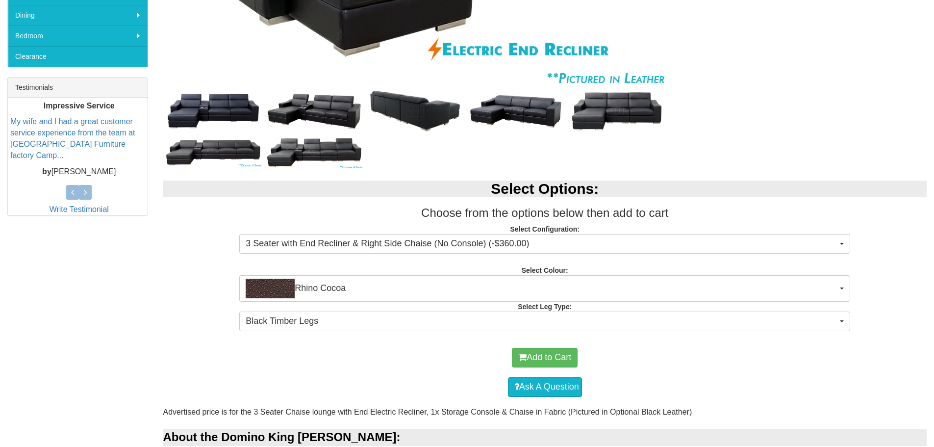
scroll to position [343, 0]
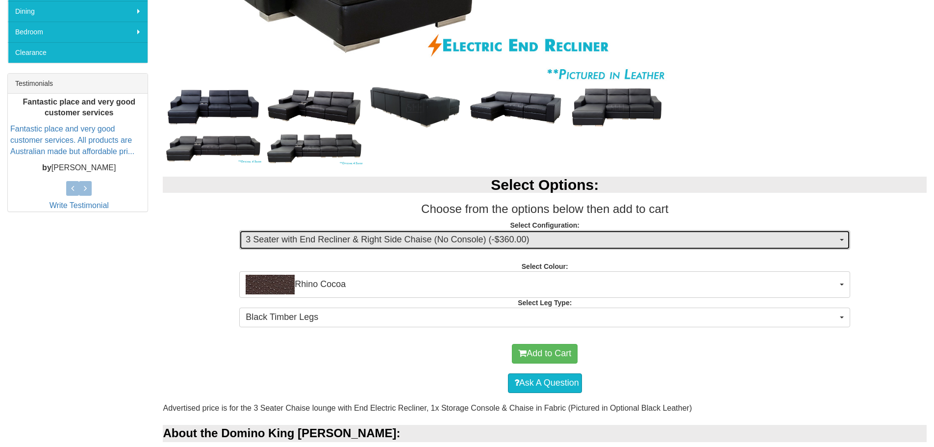
click at [846, 238] on button "3 Seater with End Recliner & Right Side Chaise (No Console) (-$360.00)" at bounding box center [544, 240] width 611 height 20
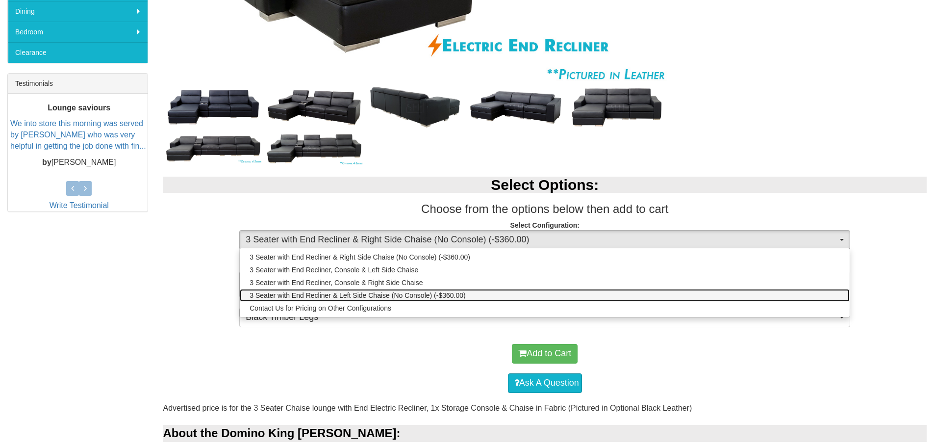
click at [402, 296] on span "3 Seater with End Recliner & Left Side Chaise (No Console) (-$360.00)" at bounding box center [358, 295] width 216 height 10
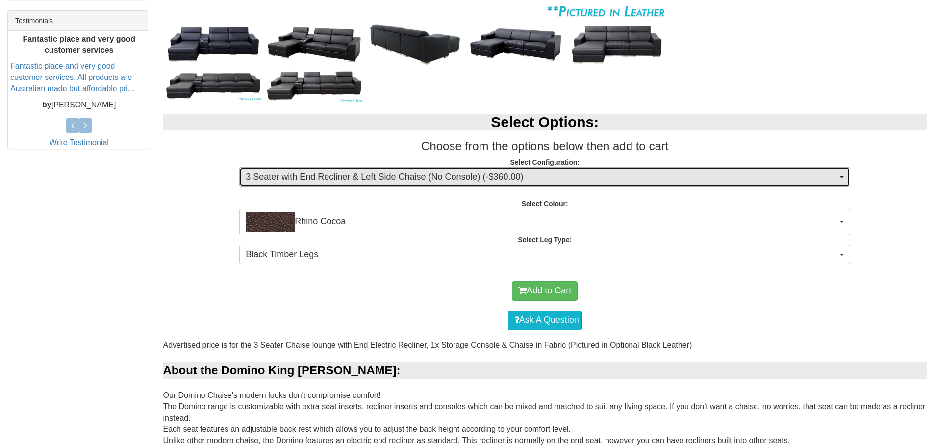
scroll to position [441, 0]
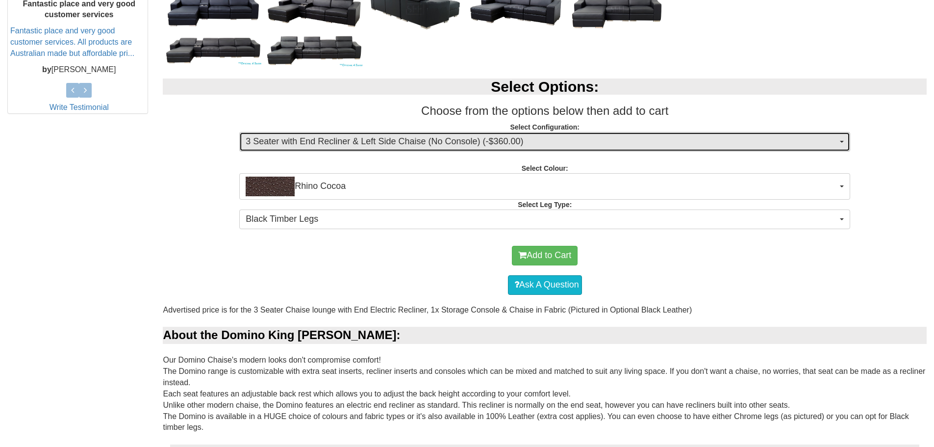
click at [574, 139] on span "3 Seater with End Recliner & Left Side Chaise (No Console) (-$360.00)" at bounding box center [542, 141] width 592 height 13
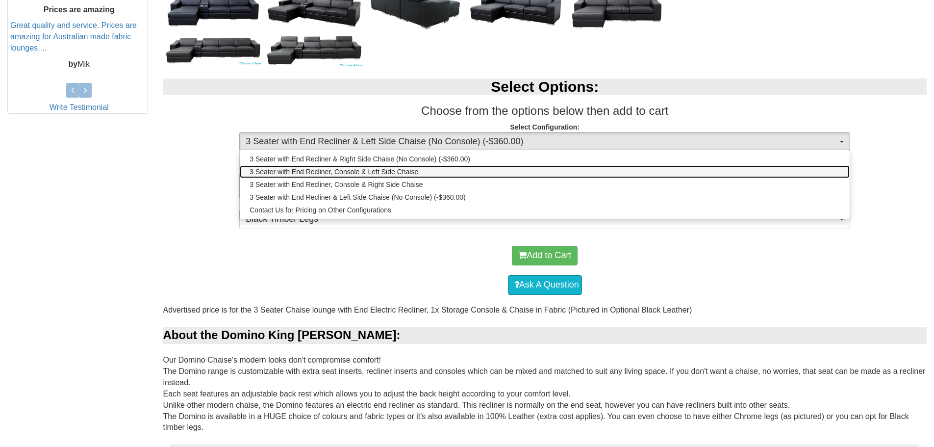
click at [419, 171] on link "3 Seater with End Recliner, Console & Left Side Chaise" at bounding box center [545, 171] width 610 height 13
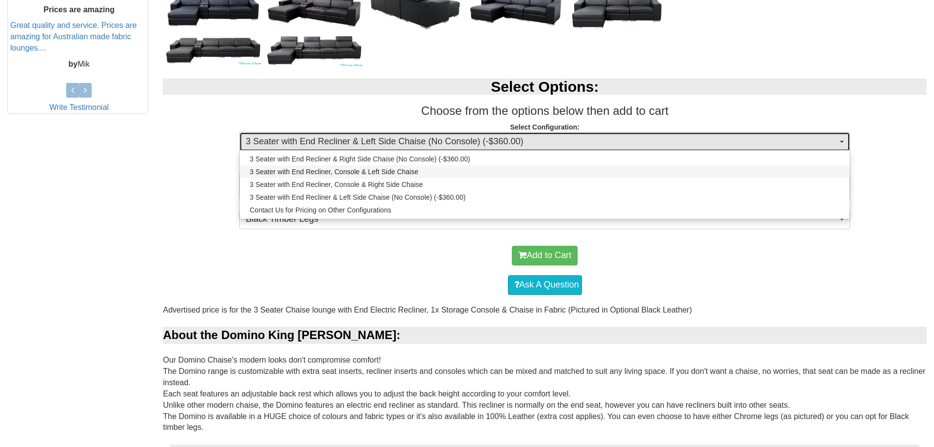
select select "1342"
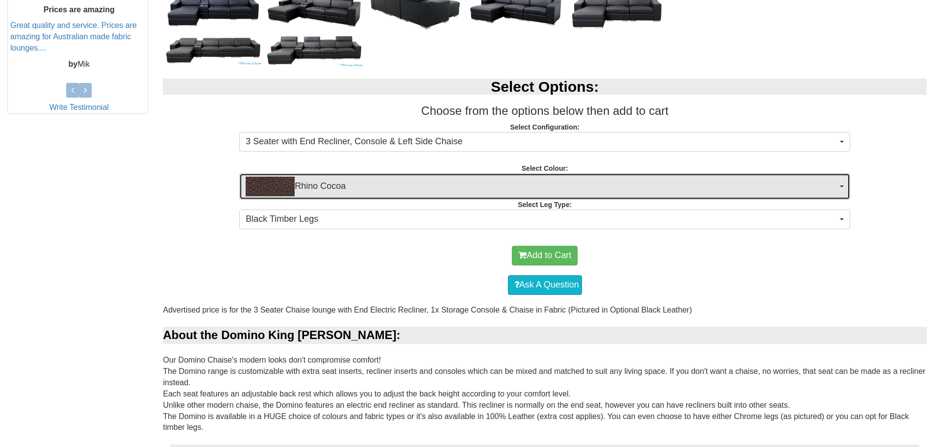
click at [558, 184] on span "Rhino Cocoa" at bounding box center [542, 187] width 592 height 20
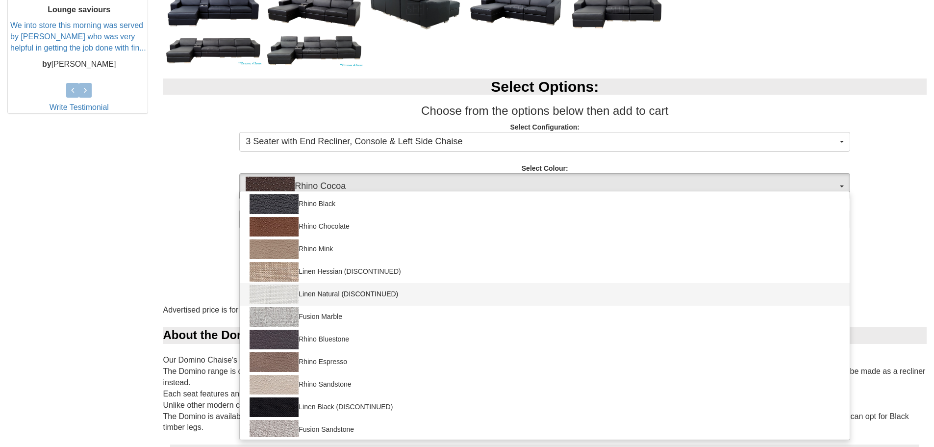
scroll to position [91, 0]
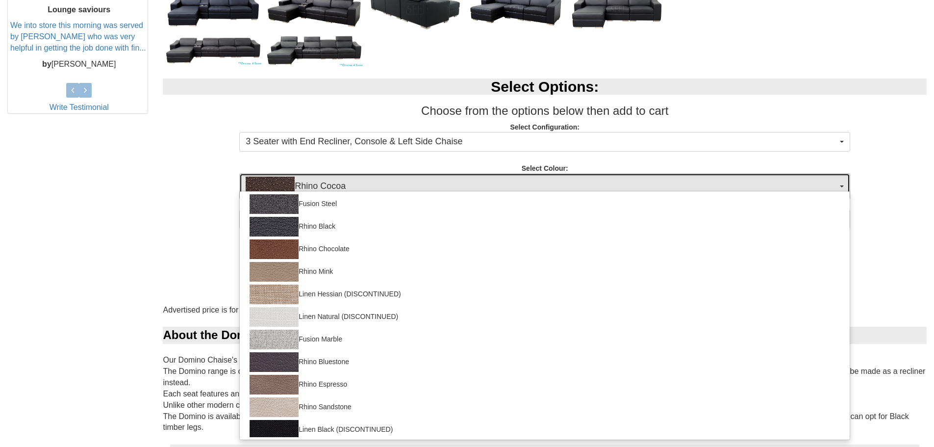
click at [379, 182] on span "Rhino Cocoa" at bounding box center [542, 187] width 592 height 20
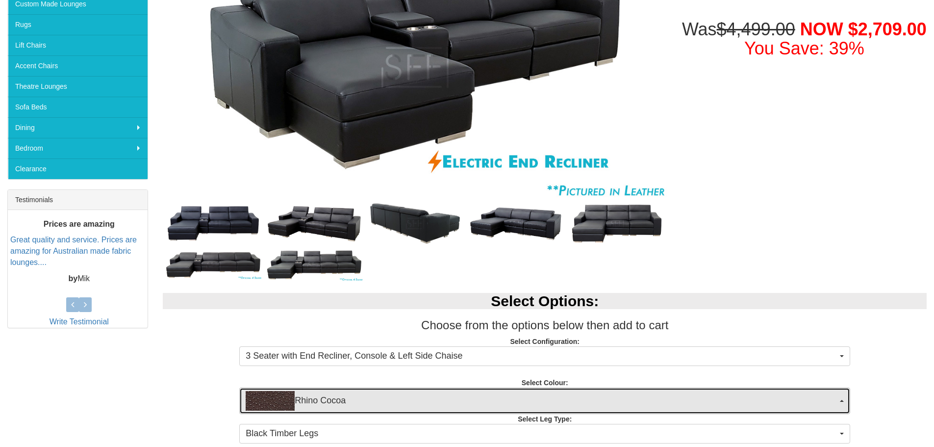
scroll to position [147, 0]
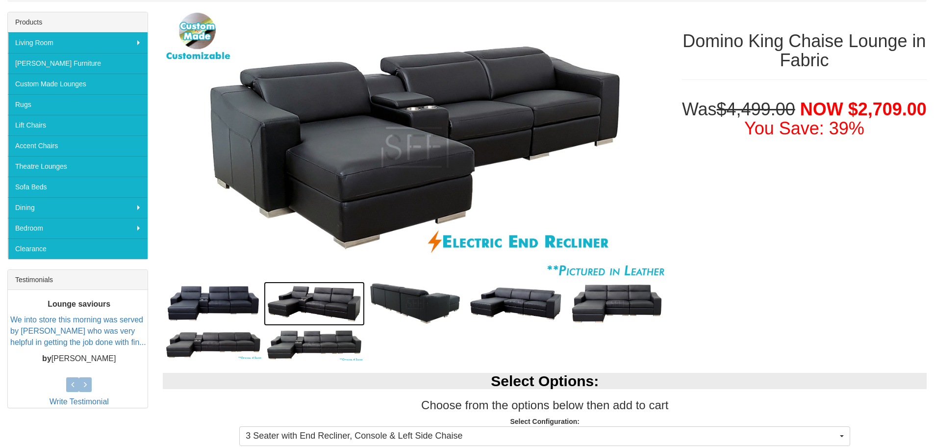
click at [311, 306] on img at bounding box center [314, 304] width 101 height 44
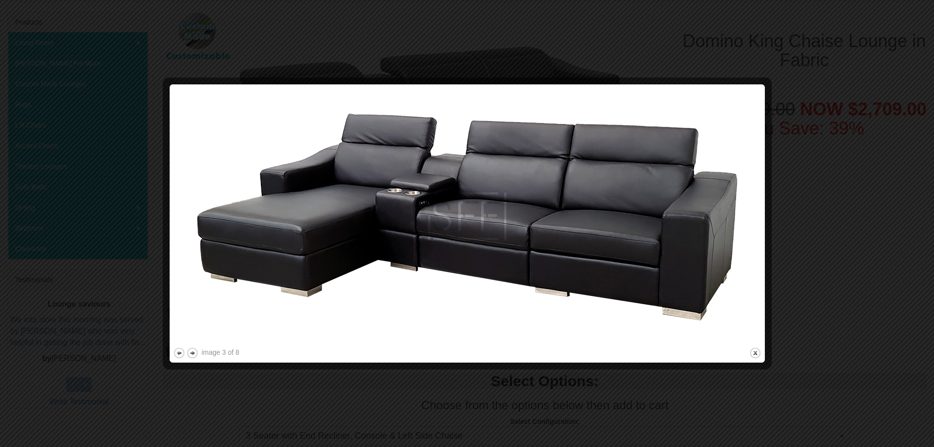
click at [755, 219] on img at bounding box center [467, 216] width 589 height 257
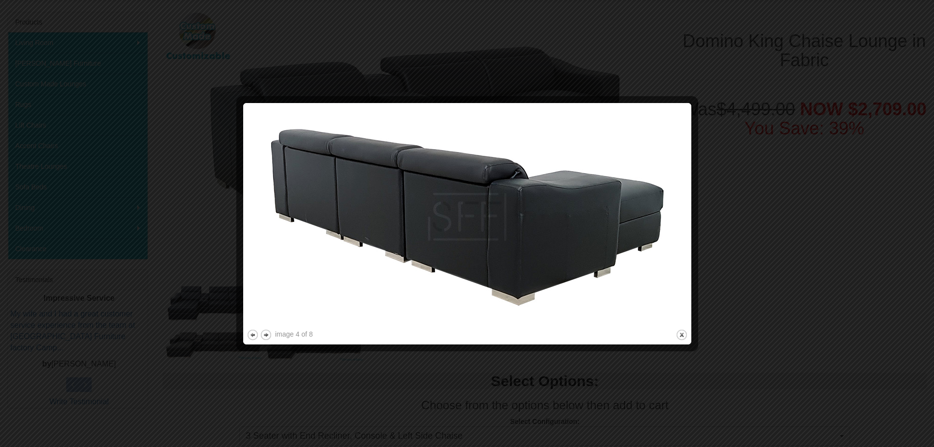
click at [679, 221] on img at bounding box center [467, 216] width 441 height 221
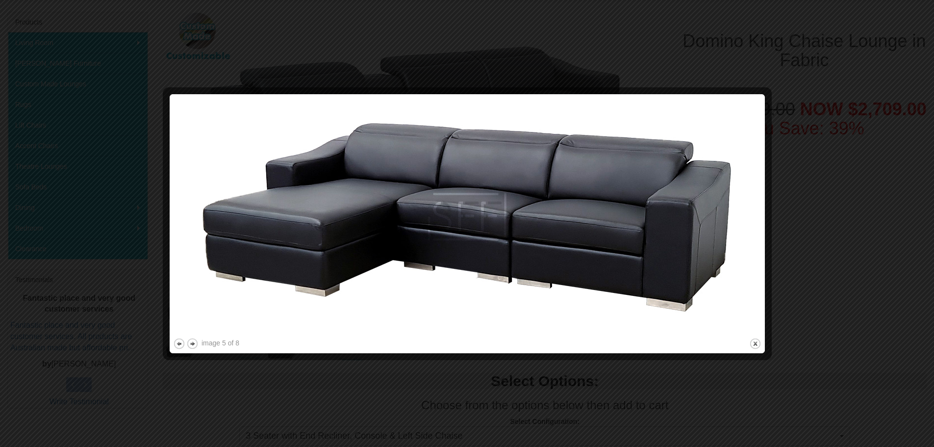
click at [751, 224] on img at bounding box center [467, 217] width 589 height 238
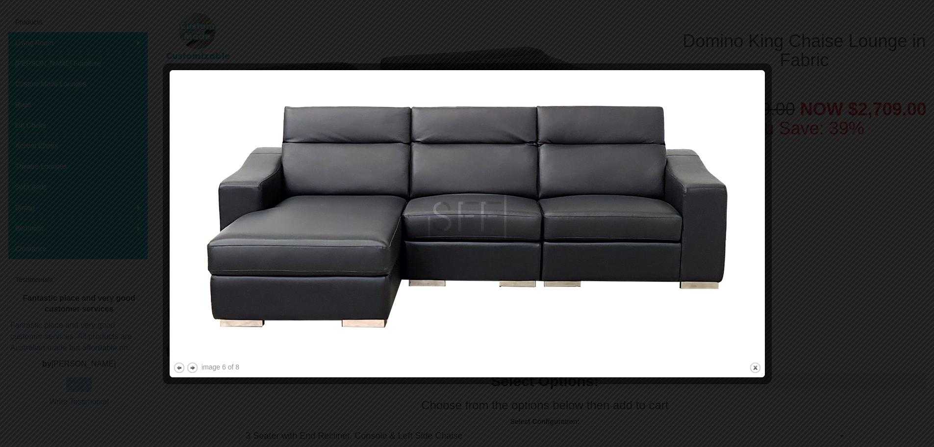
click at [751, 224] on img at bounding box center [467, 217] width 589 height 286
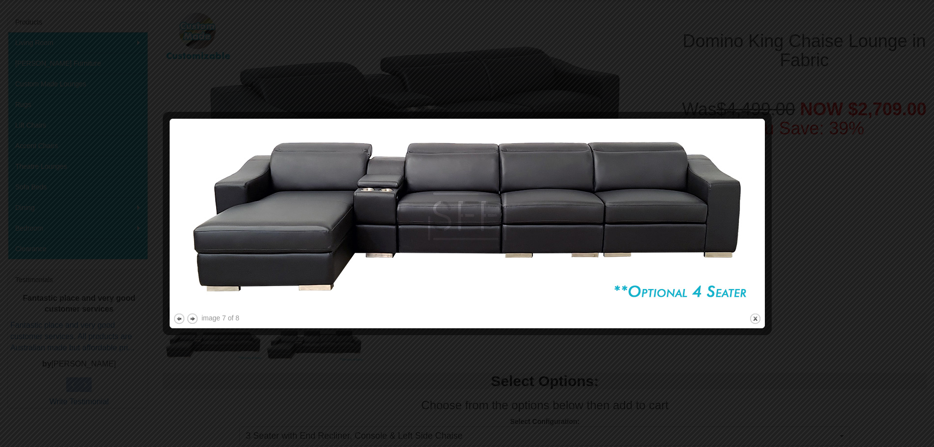
click at [751, 223] on img at bounding box center [467, 216] width 589 height 189
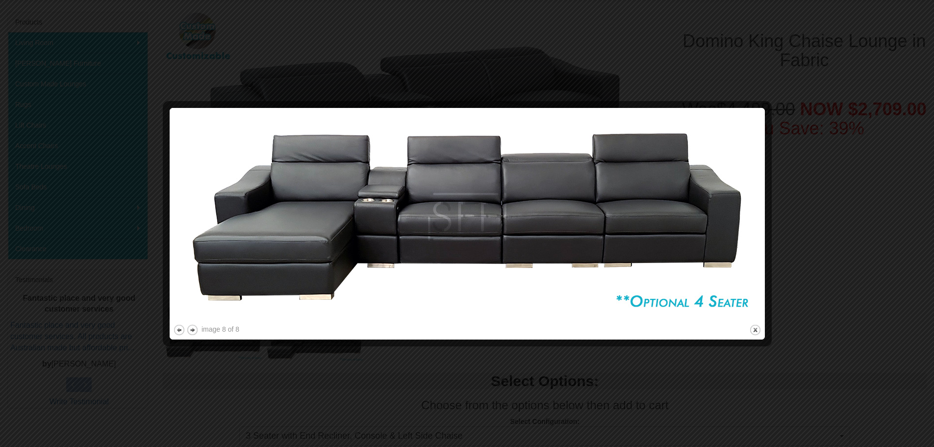
click at [748, 227] on img at bounding box center [467, 216] width 589 height 211
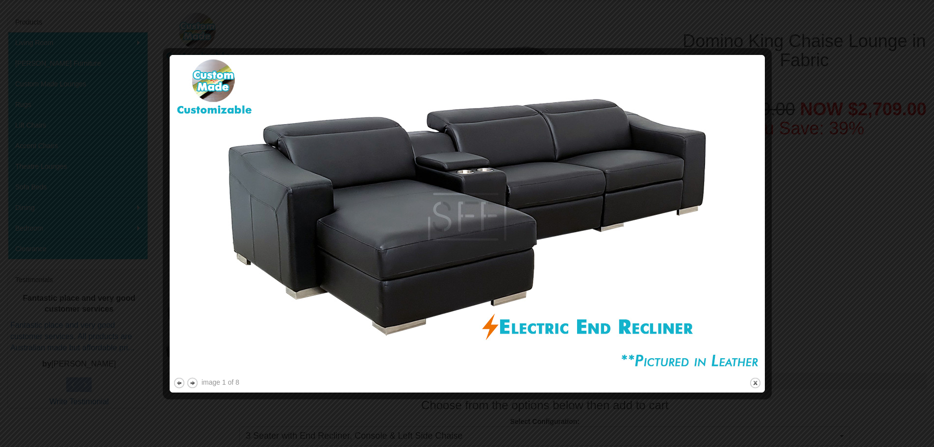
click at [749, 227] on img at bounding box center [467, 216] width 589 height 317
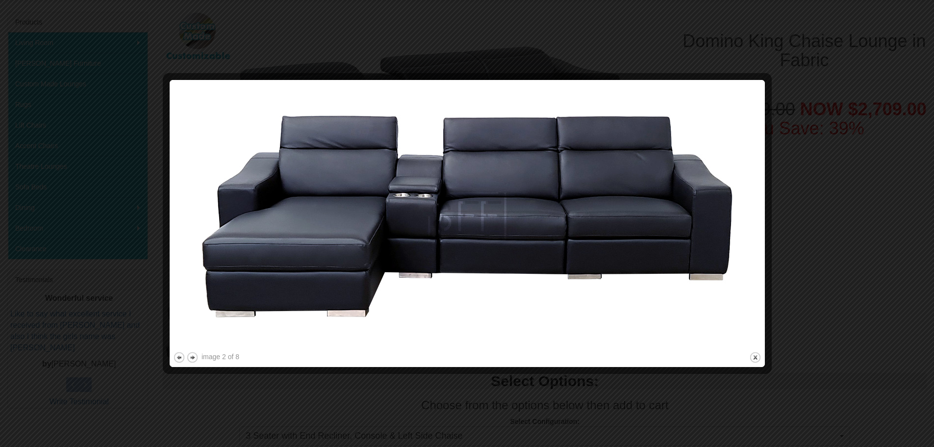
click at [749, 227] on img at bounding box center [467, 216] width 589 height 266
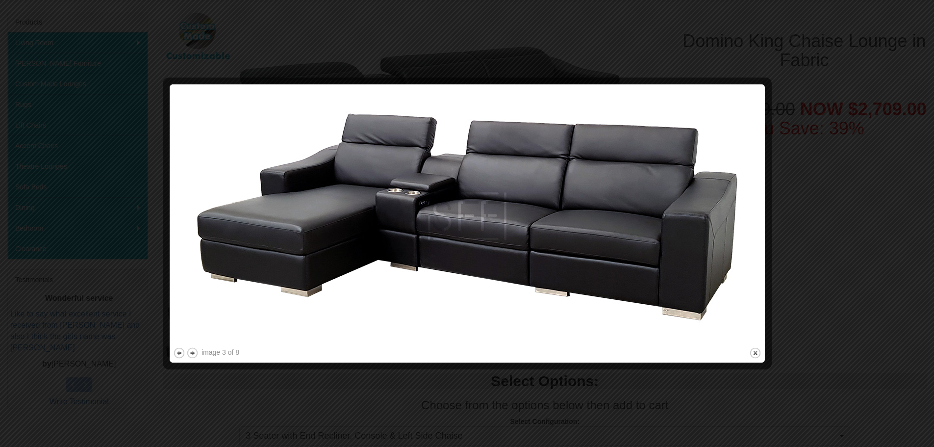
click at [749, 227] on img at bounding box center [467, 216] width 589 height 257
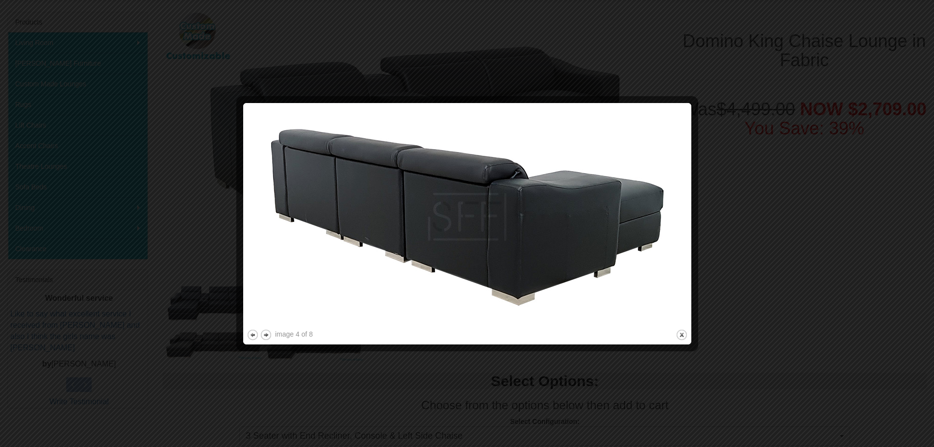
click at [808, 227] on div at bounding box center [467, 223] width 934 height 447
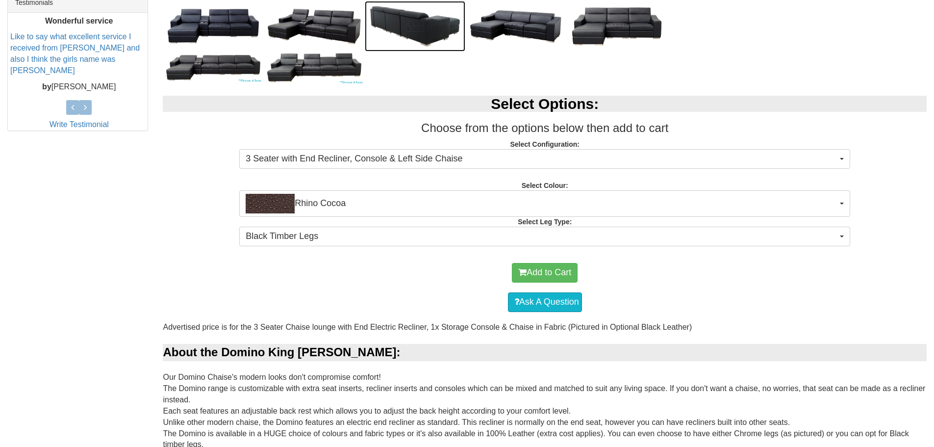
scroll to position [490, 0]
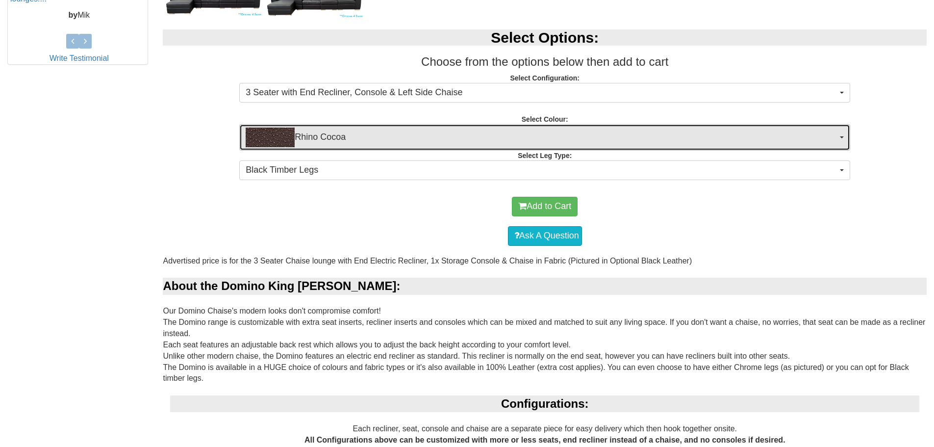
click at [489, 132] on span "Rhino Cocoa" at bounding box center [542, 138] width 592 height 20
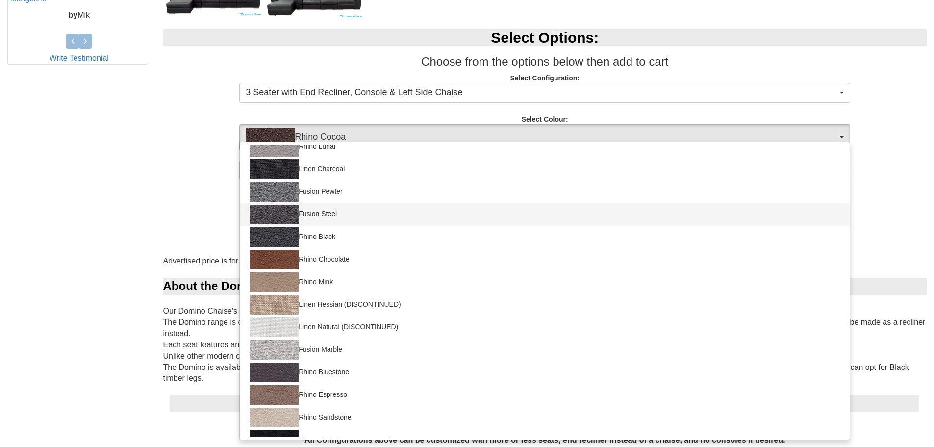
scroll to position [49, 0]
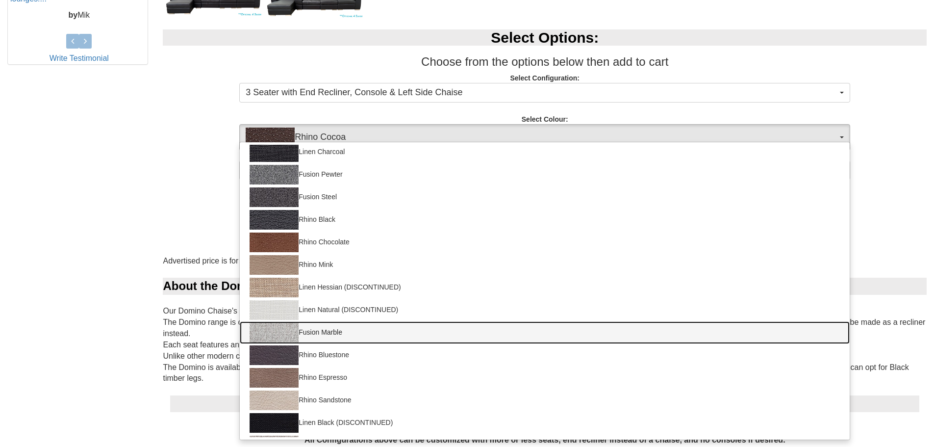
click at [356, 334] on link "Fusion Marble" at bounding box center [545, 332] width 610 height 23
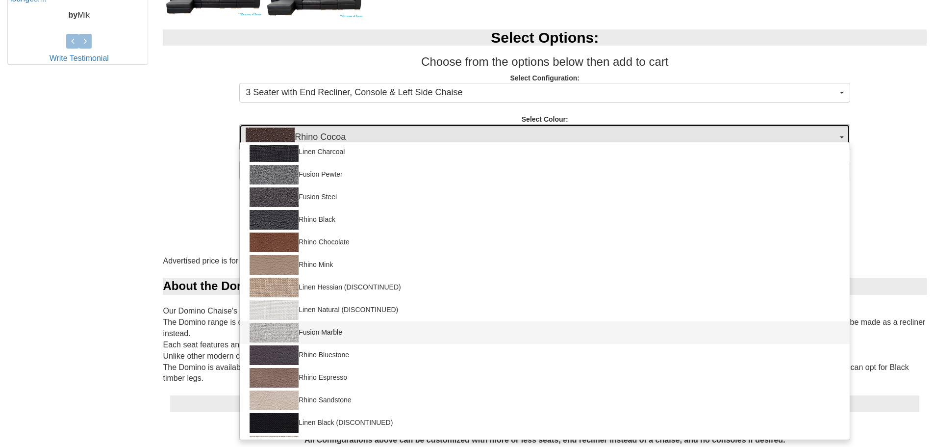
select select "1420"
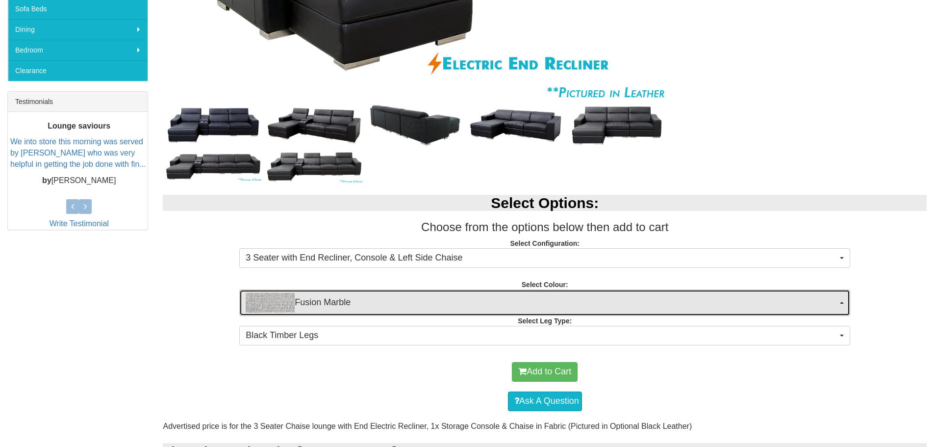
scroll to position [392, 0]
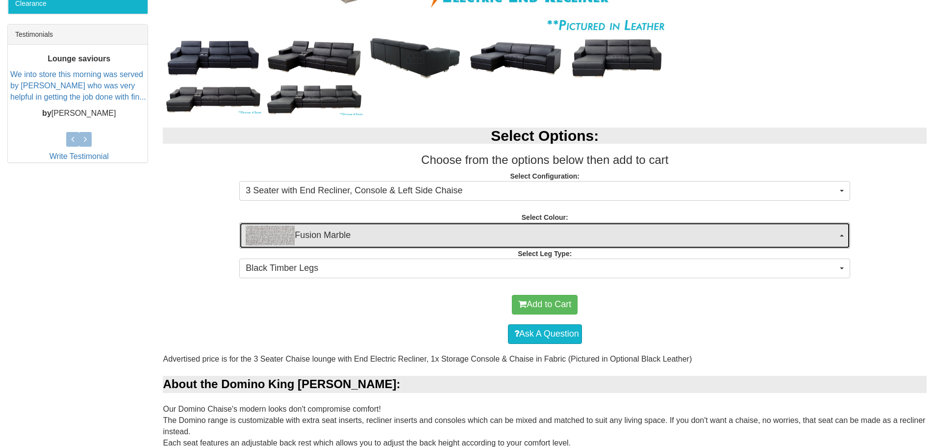
click at [390, 233] on span "Fusion Marble" at bounding box center [542, 236] width 592 height 20
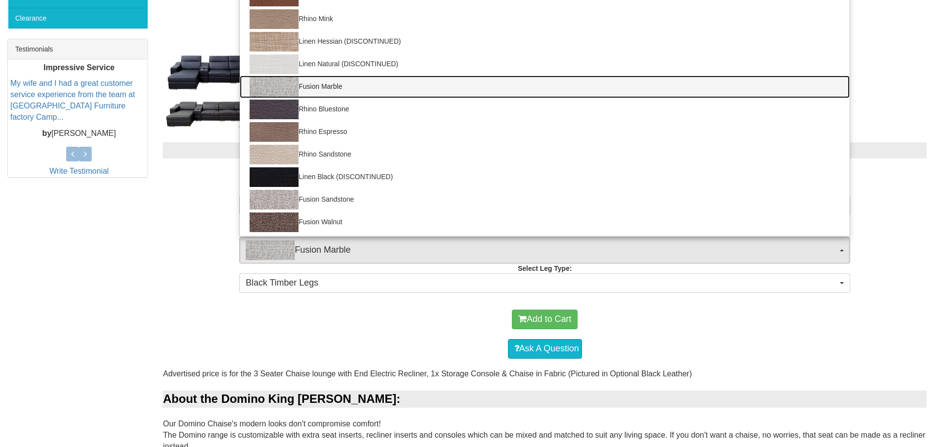
scroll to position [0, 0]
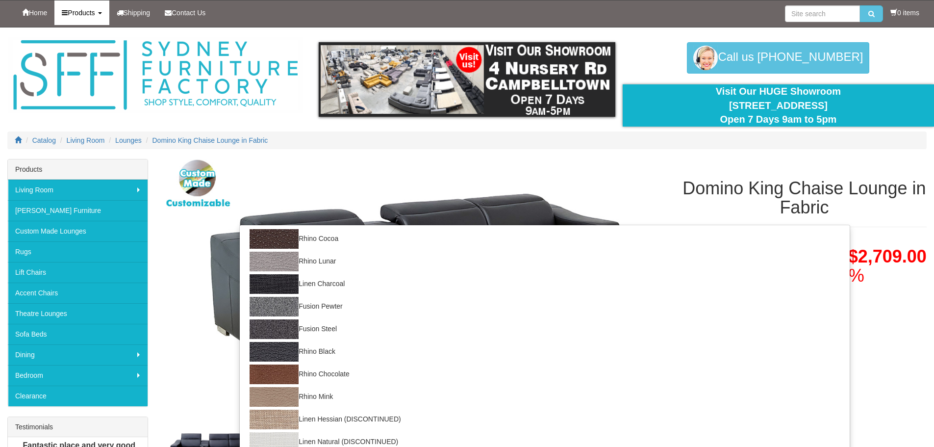
click at [105, 22] on link "Products" at bounding box center [81, 12] width 54 height 25
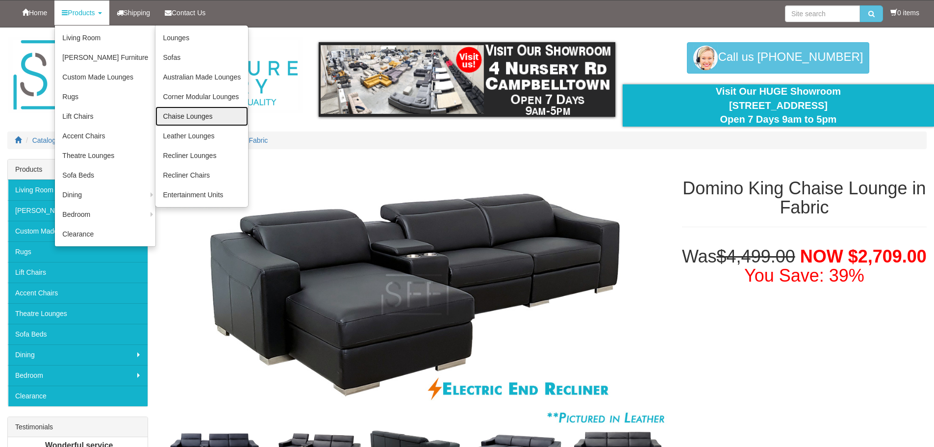
click at [178, 117] on link "Chaise Lounges" at bounding box center [201, 116] width 93 height 20
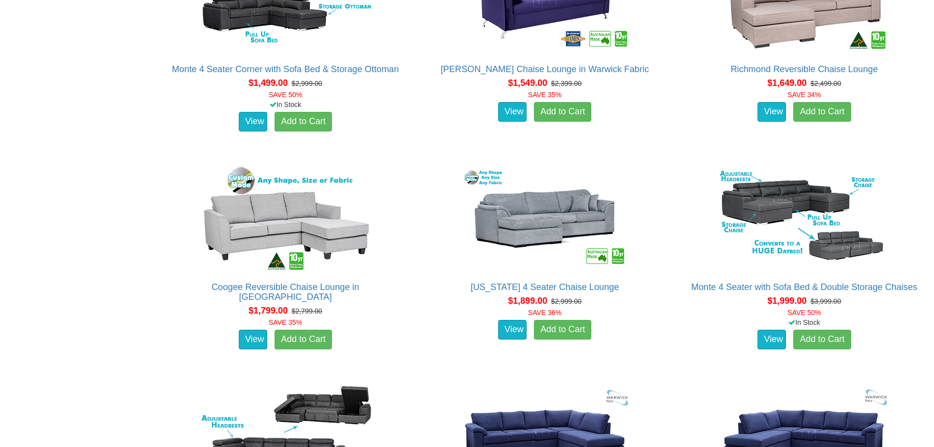
scroll to position [932, 0]
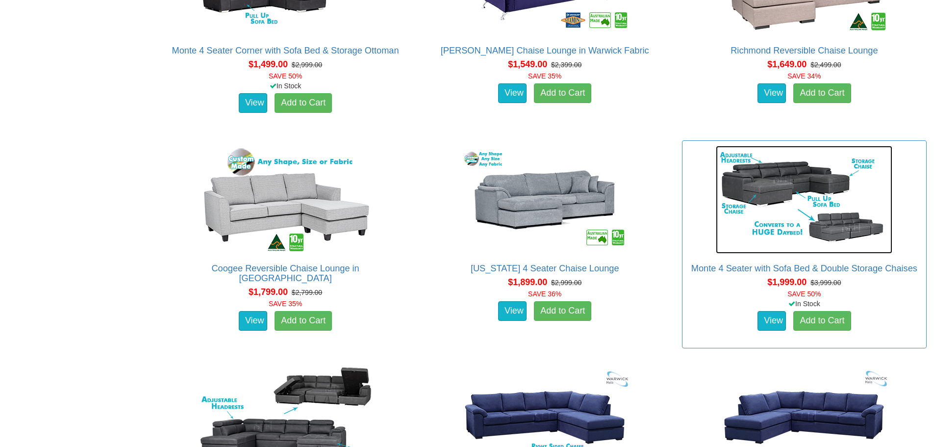
click at [791, 181] on img at bounding box center [804, 200] width 177 height 108
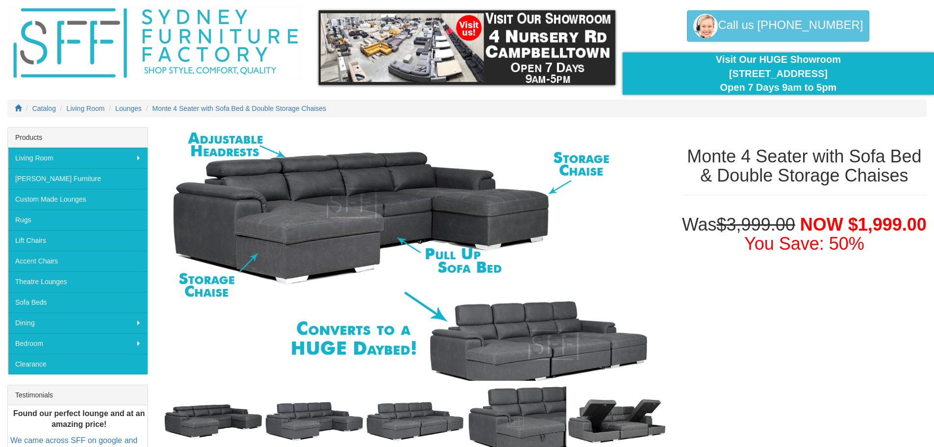
scroll to position [49, 0]
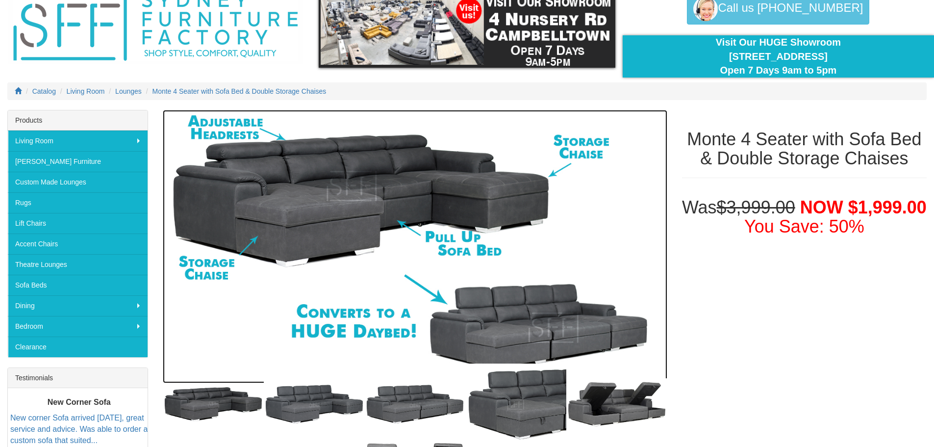
drag, startPoint x: 648, startPoint y: 205, endPoint x: 626, endPoint y: 198, distance: 22.5
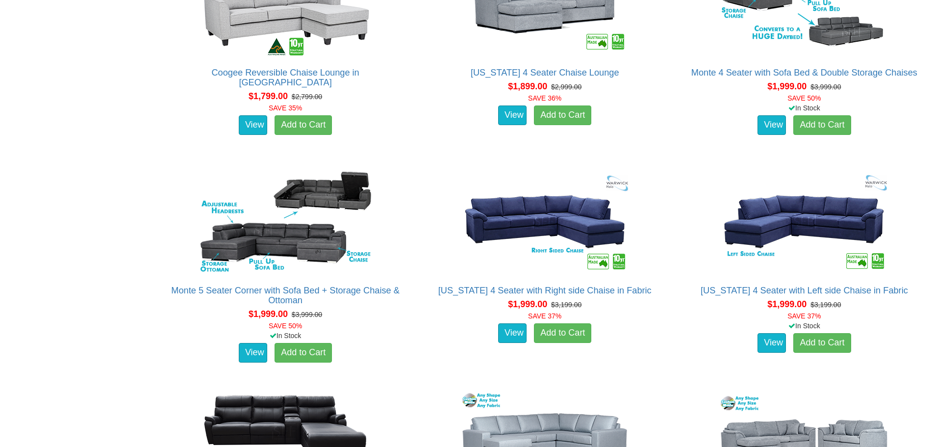
scroll to position [1128, 0]
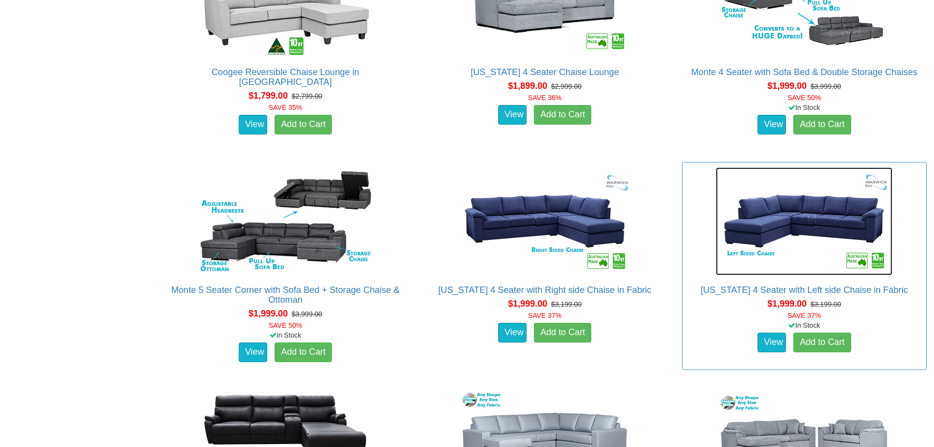
click at [765, 234] on img at bounding box center [804, 221] width 177 height 108
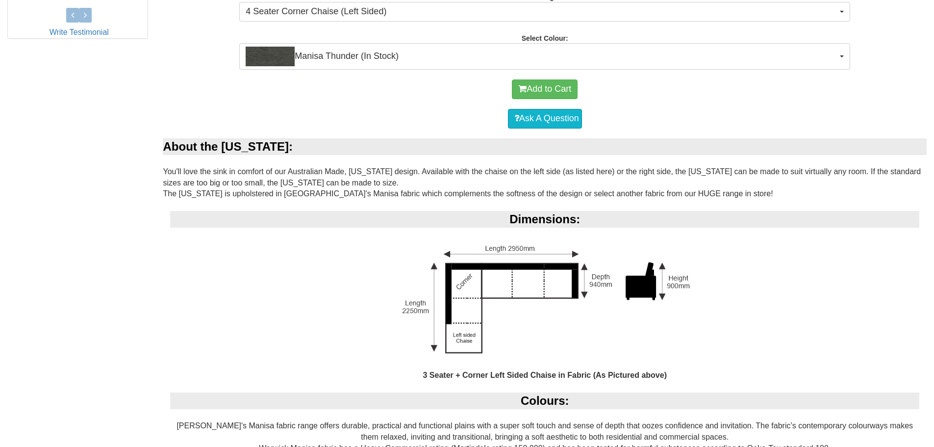
scroll to position [539, 0]
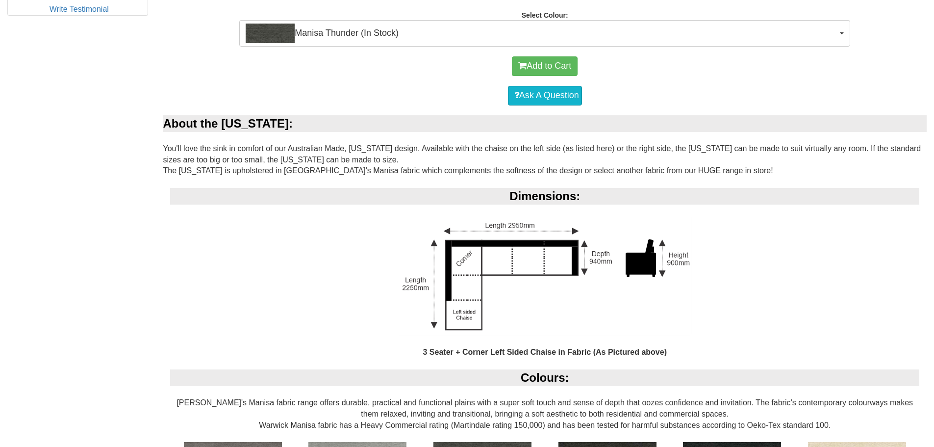
drag, startPoint x: 731, startPoint y: 262, endPoint x: 719, endPoint y: 258, distance: 12.9
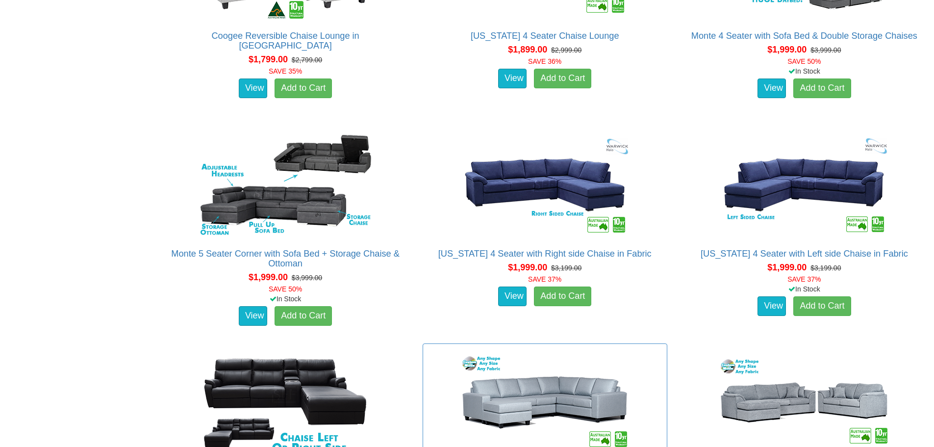
scroll to position [1275, 0]
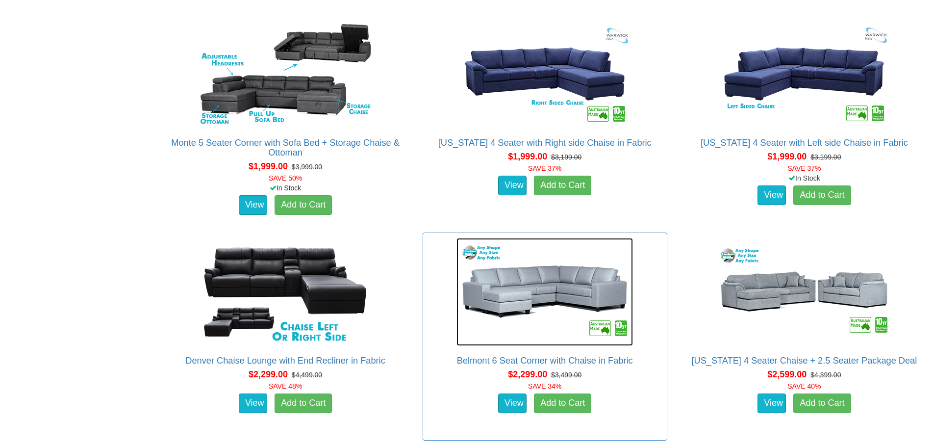
click at [518, 298] on img at bounding box center [545, 292] width 177 height 108
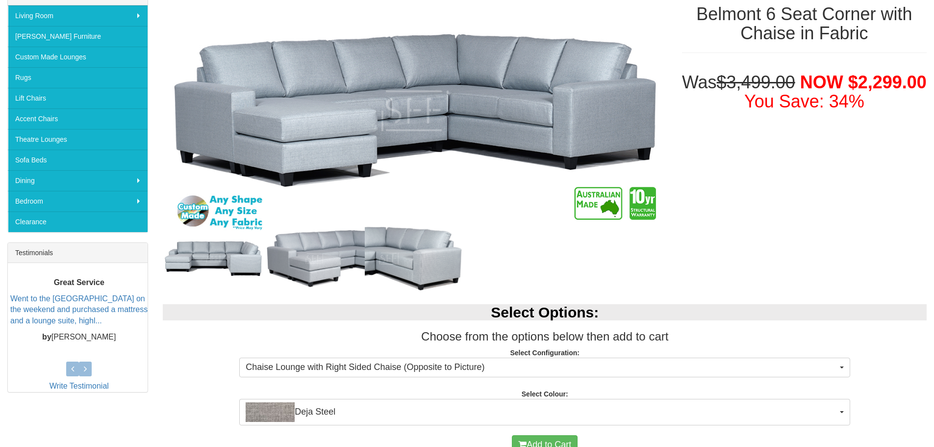
scroll to position [49, 0]
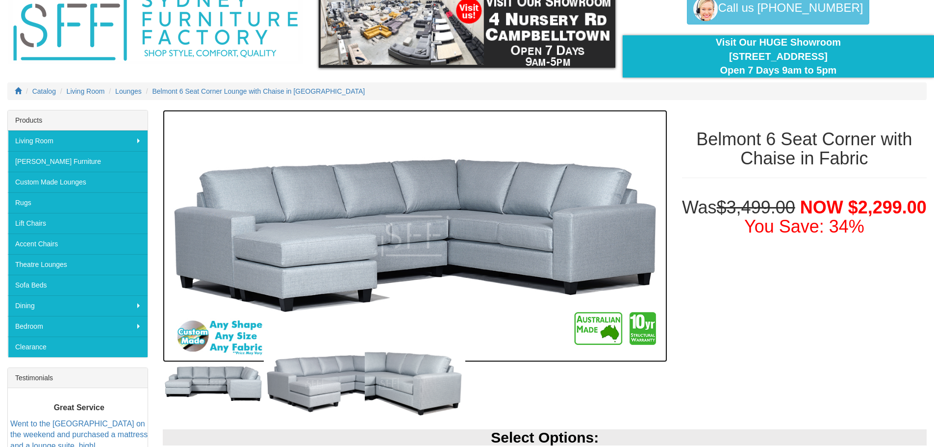
drag, startPoint x: 522, startPoint y: 231, endPoint x: 500, endPoint y: 227, distance: 22.3
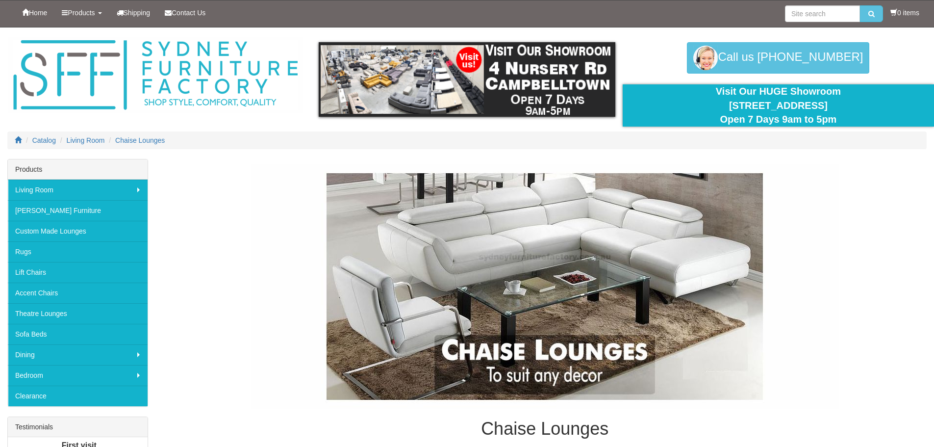
scroll to position [1275, 0]
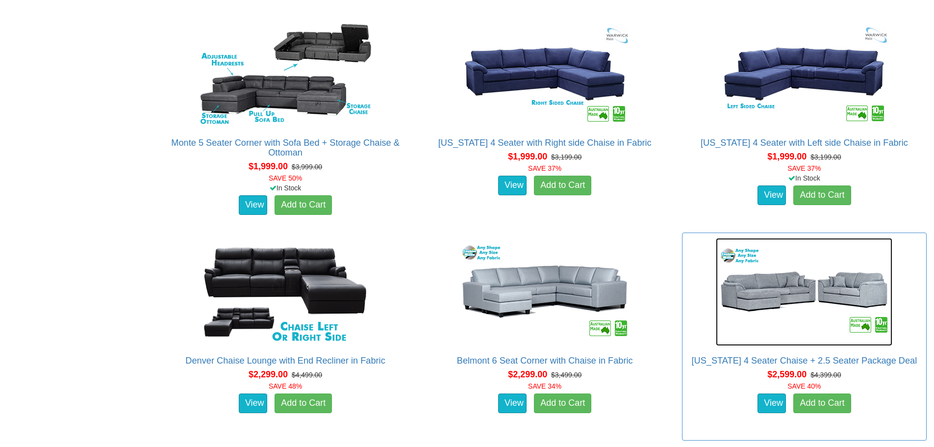
click at [796, 298] on img at bounding box center [804, 292] width 177 height 108
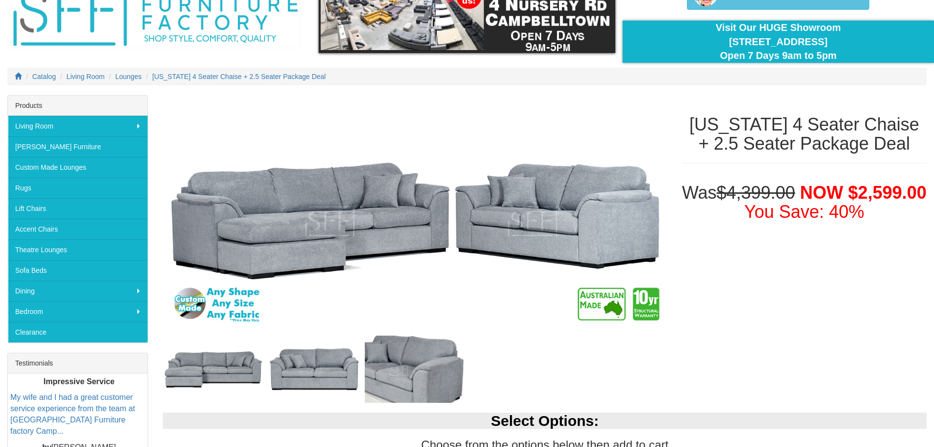
scroll to position [49, 0]
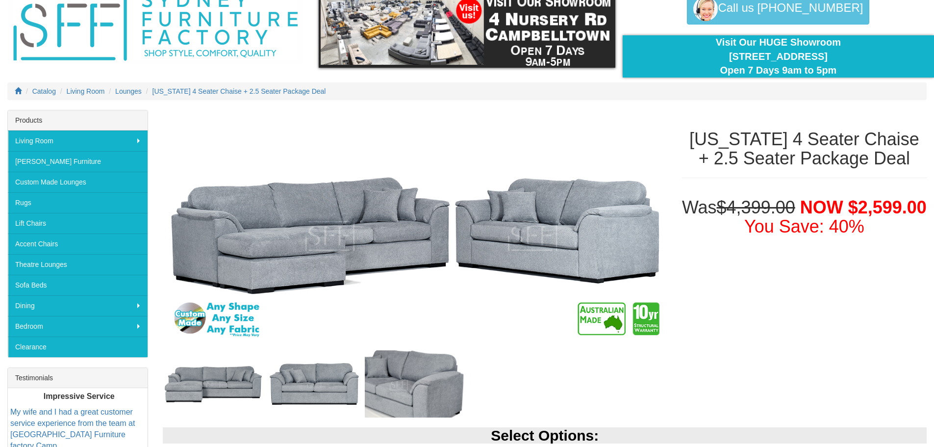
drag, startPoint x: 678, startPoint y: 231, endPoint x: 671, endPoint y: 205, distance: 27.8
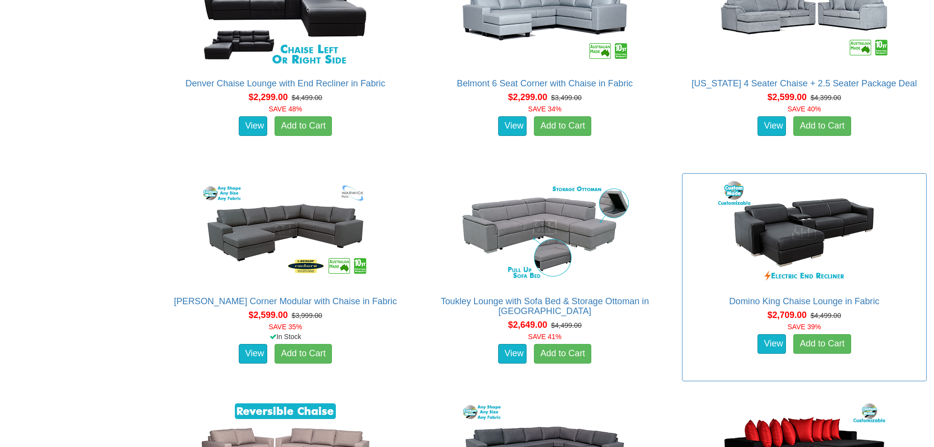
scroll to position [1569, 0]
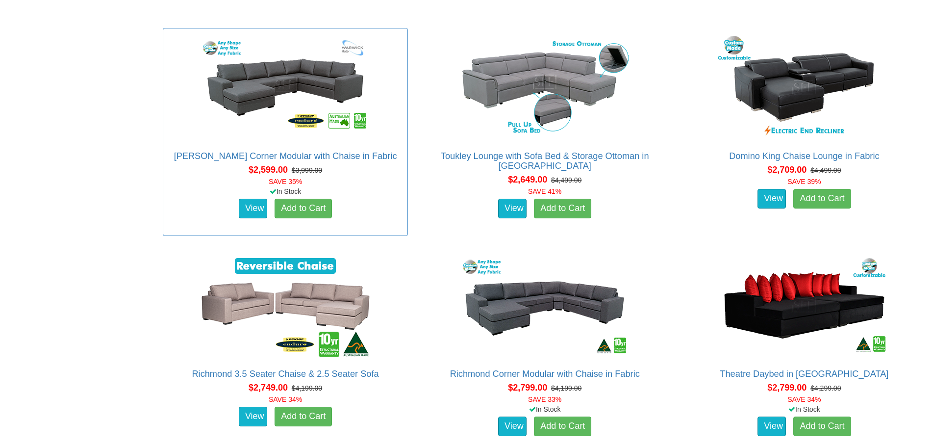
scroll to position [1717, 0]
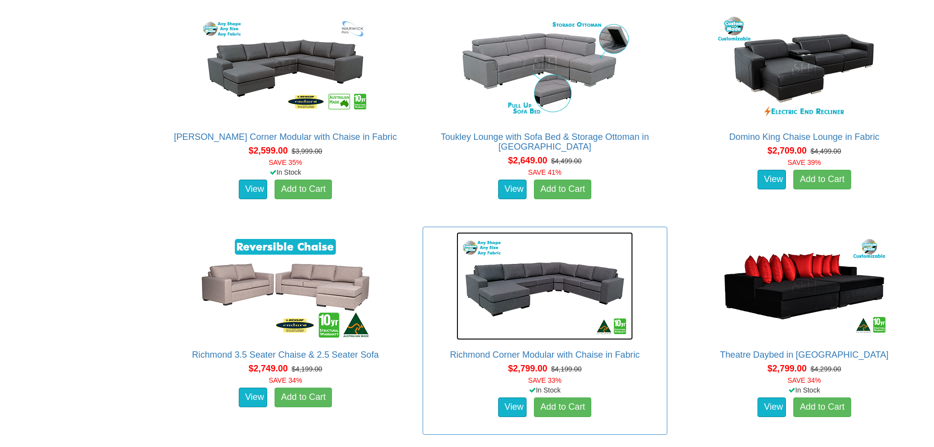
click at [553, 291] on img at bounding box center [545, 286] width 177 height 108
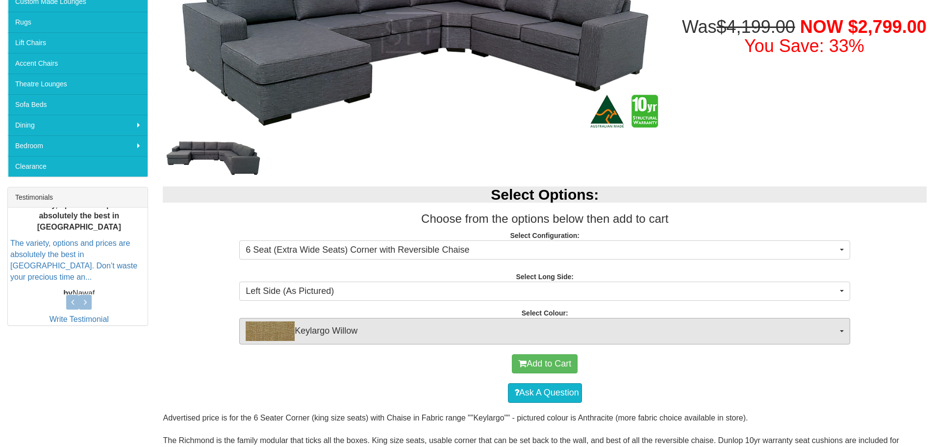
scroll to position [188, 0]
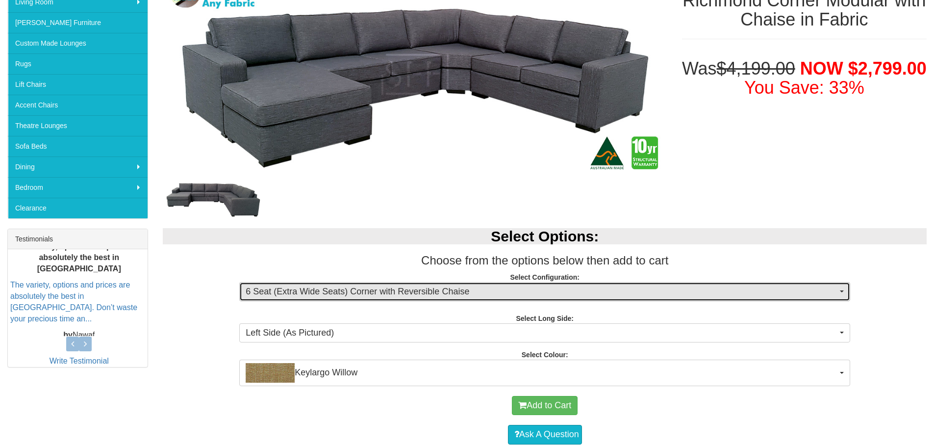
click at [590, 282] on button "6 Seat (Extra Wide Seats) Corner with Reversible Chaise" at bounding box center [544, 292] width 611 height 20
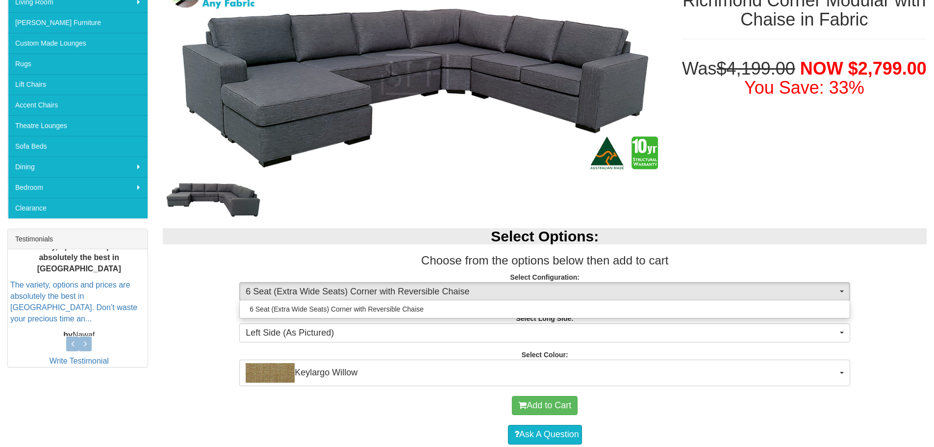
click at [590, 281] on p "Select Configuration: 6 Seat (Extra Wide Seats) Corner with Reversible Chaise 6…" at bounding box center [545, 285] width 764 height 26
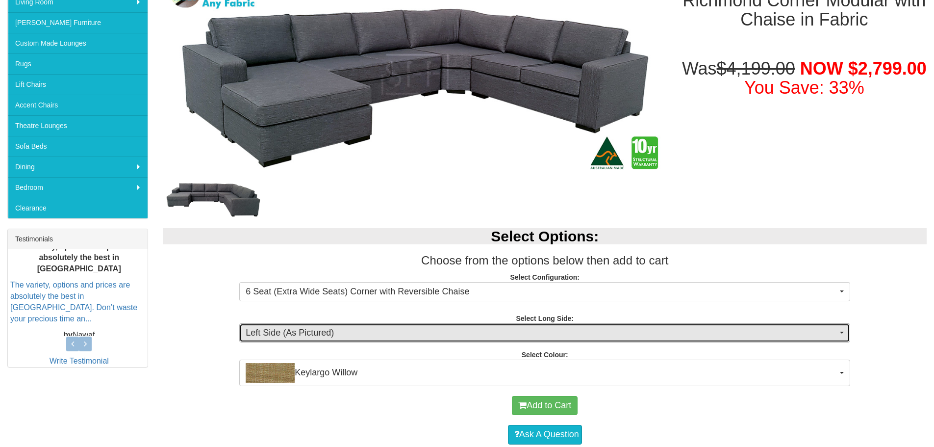
click at [587, 334] on span "Left Side (As Pictured)" at bounding box center [542, 333] width 592 height 13
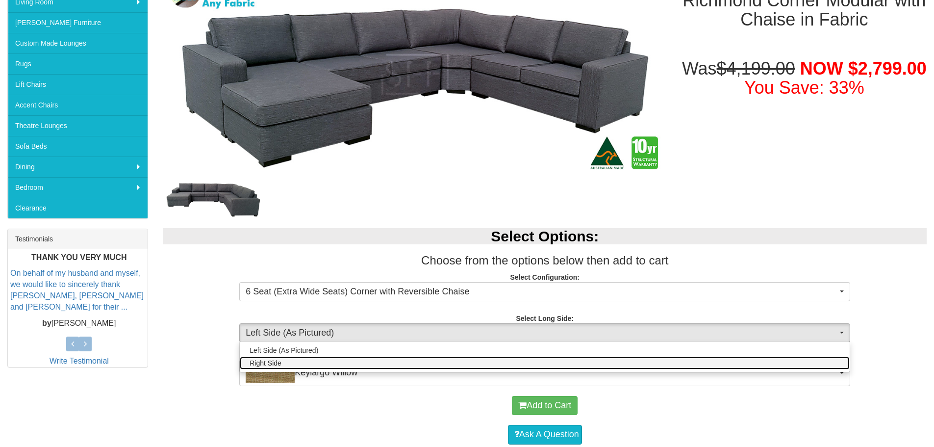
click at [271, 364] on span "Right Side" at bounding box center [266, 363] width 32 height 10
select select "542"
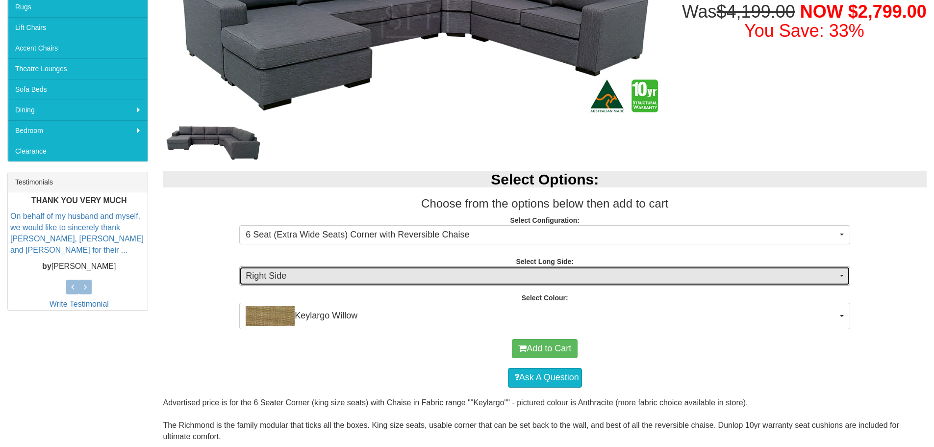
scroll to position [335, 0]
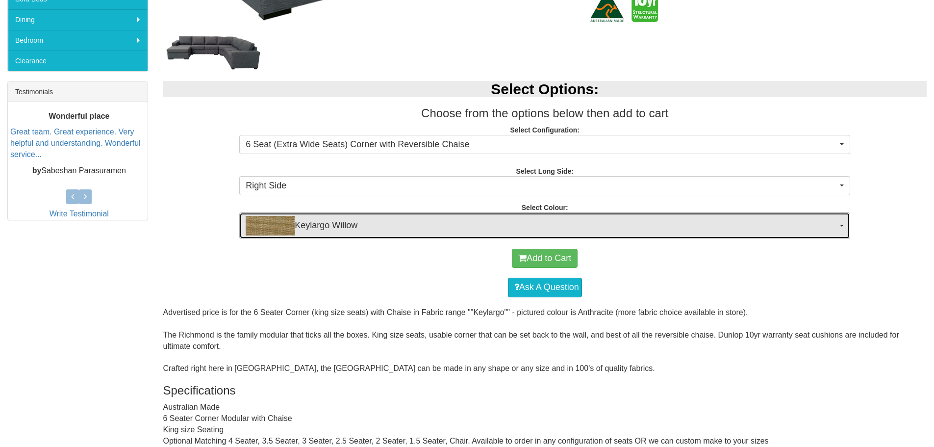
drag, startPoint x: 625, startPoint y: 222, endPoint x: 619, endPoint y: 223, distance: 5.9
click at [619, 223] on span "Keylargo Willow" at bounding box center [542, 226] width 592 height 20
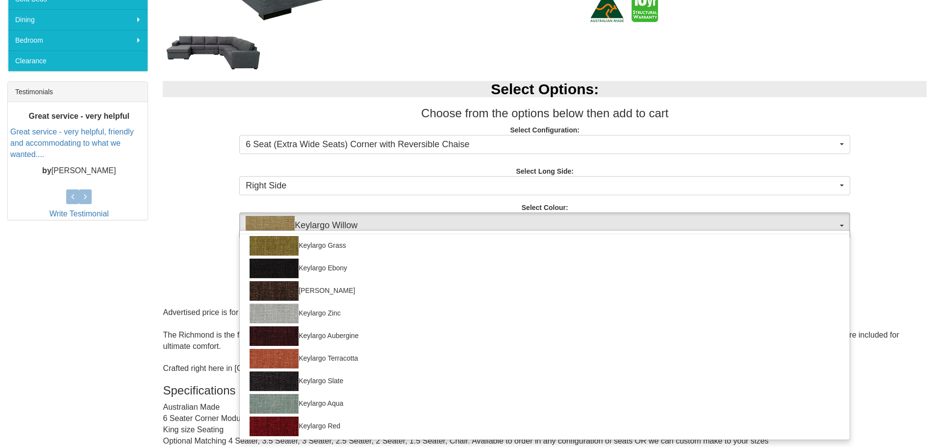
scroll to position [539, 0]
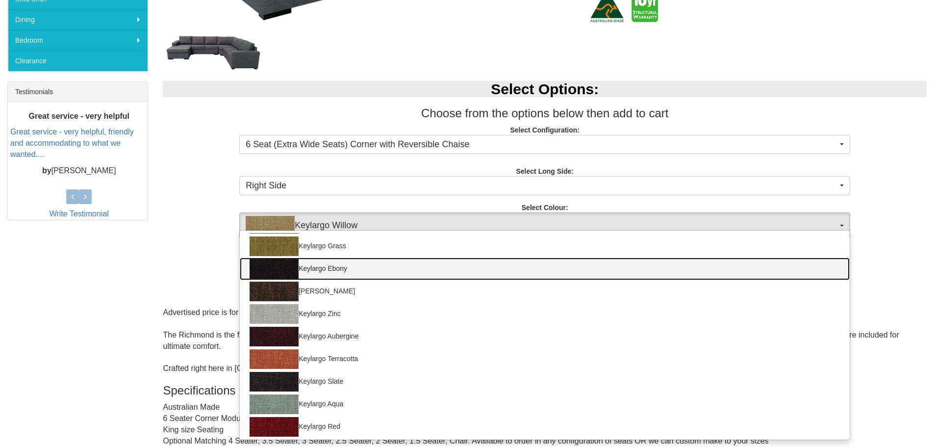
click at [333, 272] on link "Keylargo Ebony" at bounding box center [545, 268] width 610 height 23
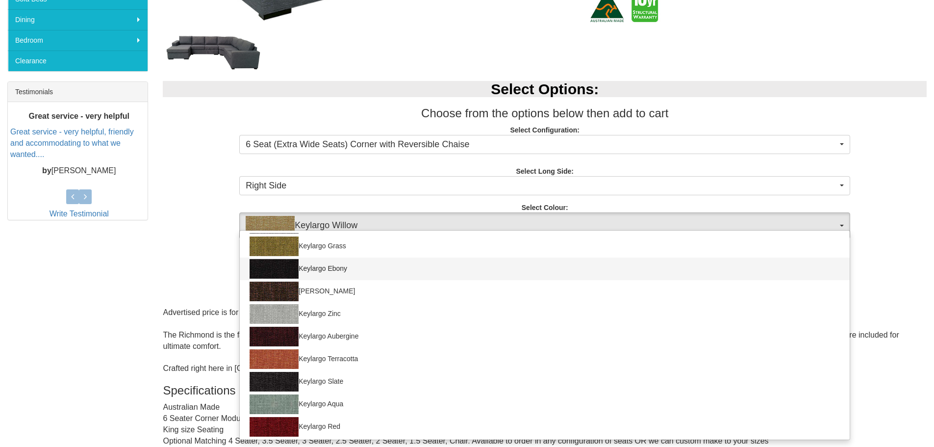
select select "42"
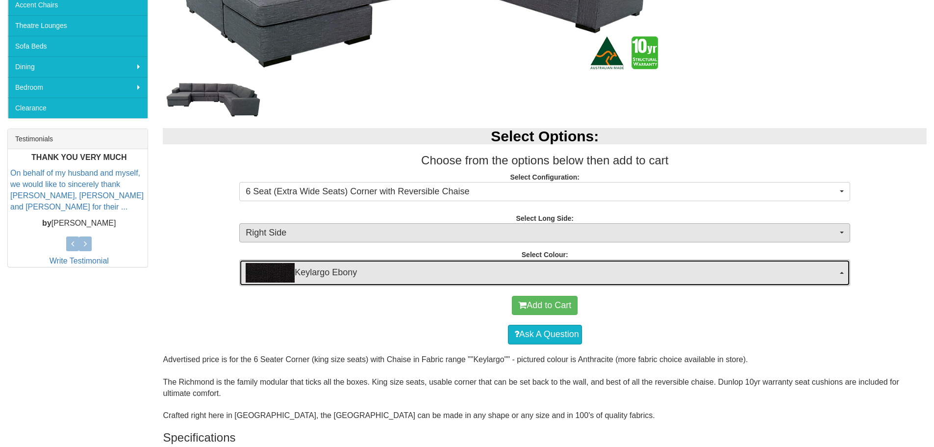
scroll to position [294, 0]
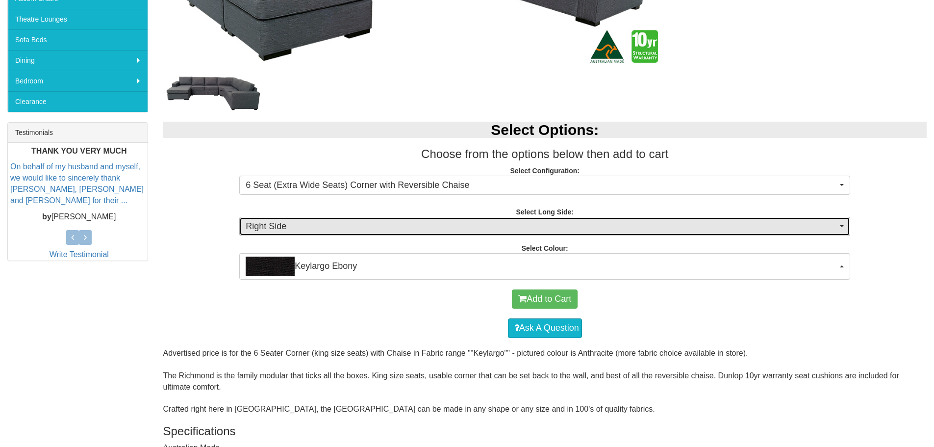
drag, startPoint x: 668, startPoint y: 227, endPoint x: 657, endPoint y: 219, distance: 13.5
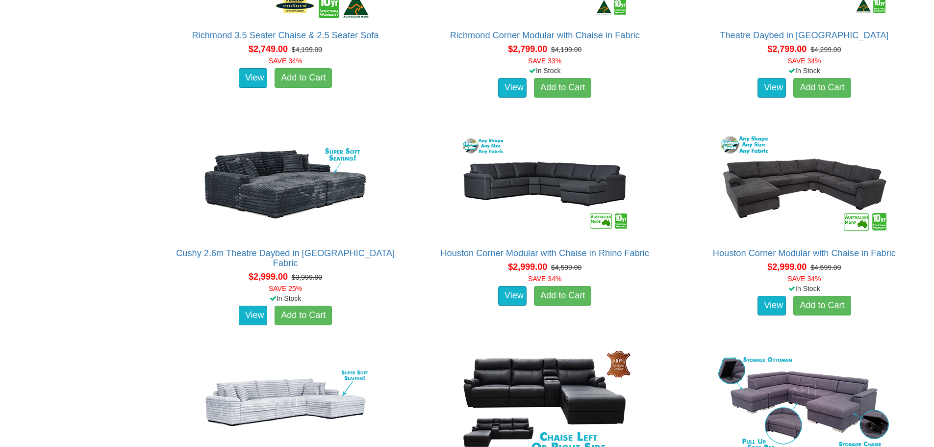
scroll to position [2060, 0]
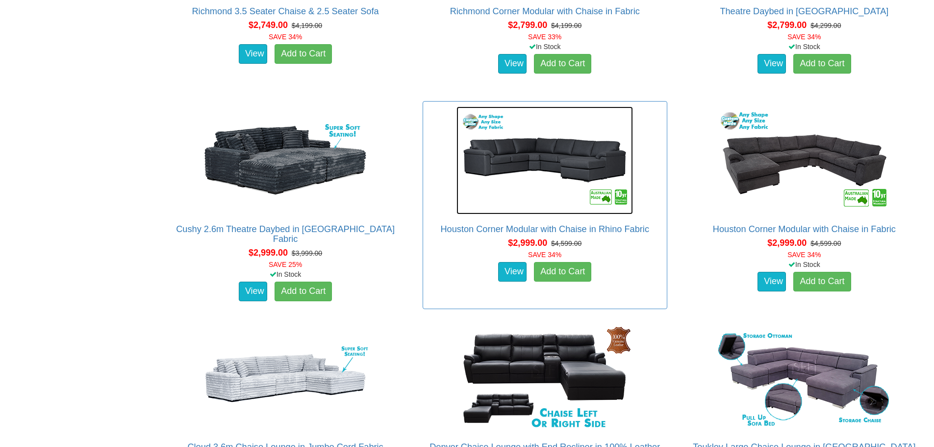
click at [565, 157] on img at bounding box center [545, 160] width 177 height 108
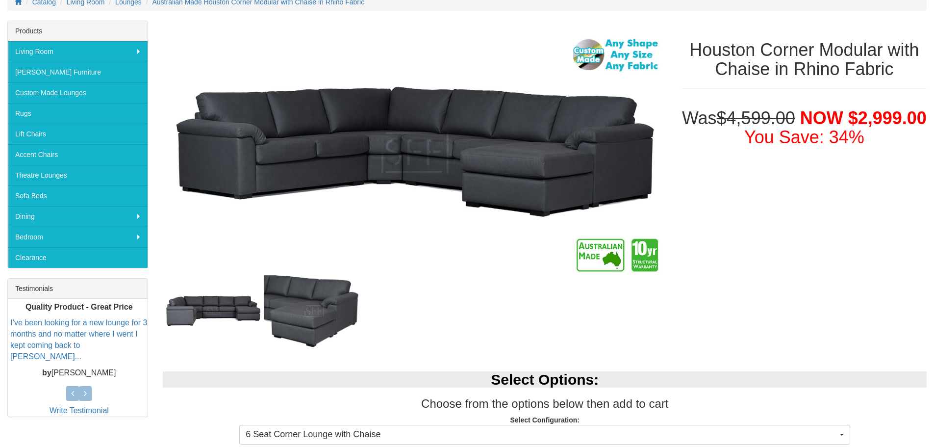
scroll to position [196, 0]
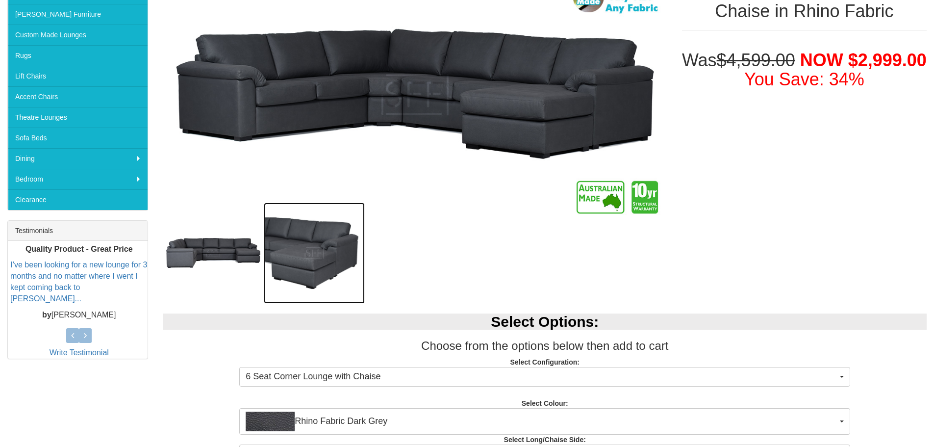
click at [293, 251] on img at bounding box center [314, 253] width 101 height 101
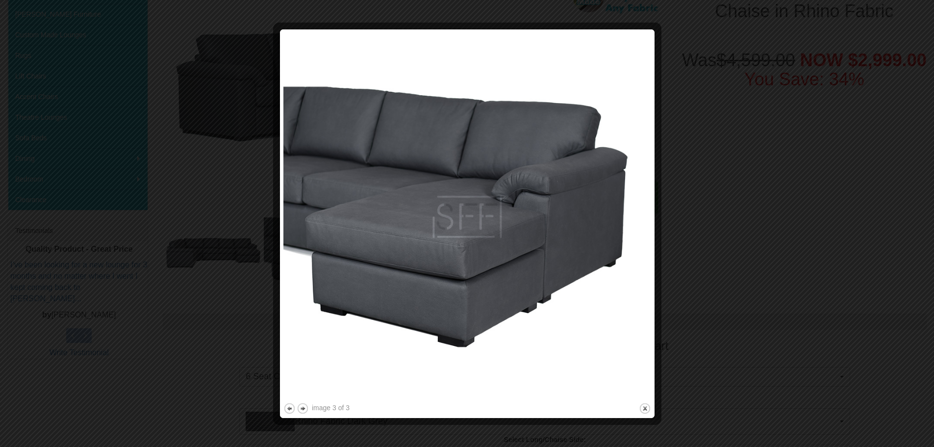
click at [730, 206] on div at bounding box center [467, 223] width 934 height 447
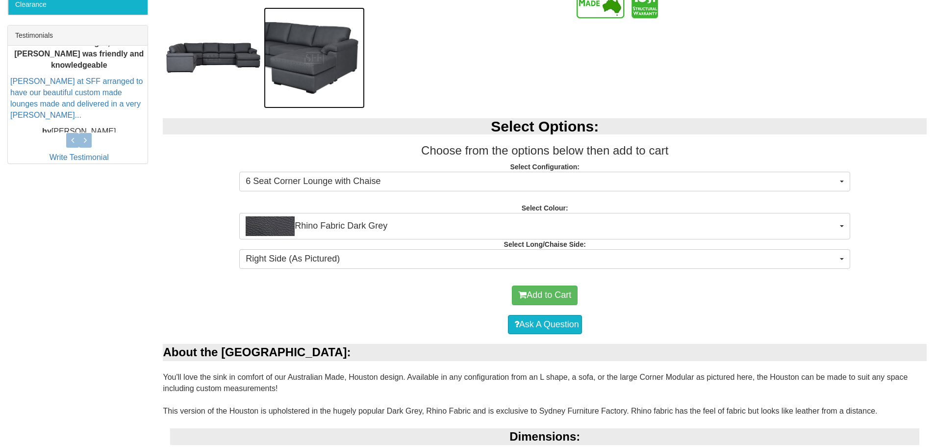
scroll to position [392, 0]
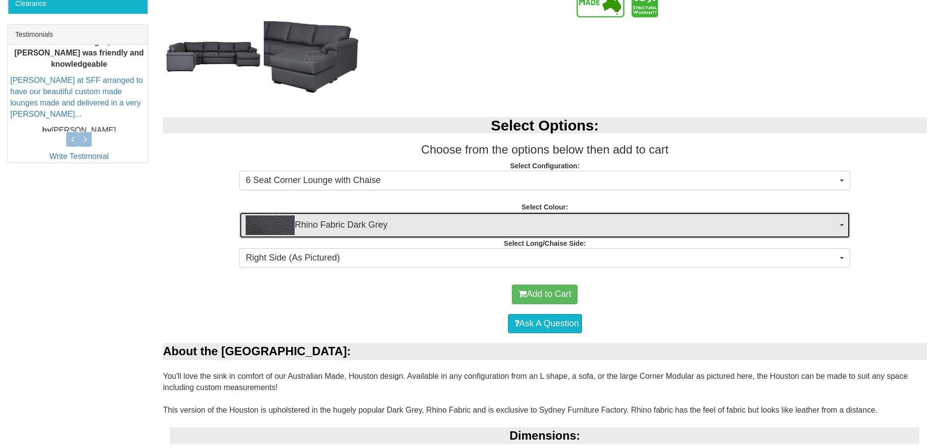
click at [437, 229] on span "Rhino Fabric Dark Grey" at bounding box center [542, 225] width 592 height 20
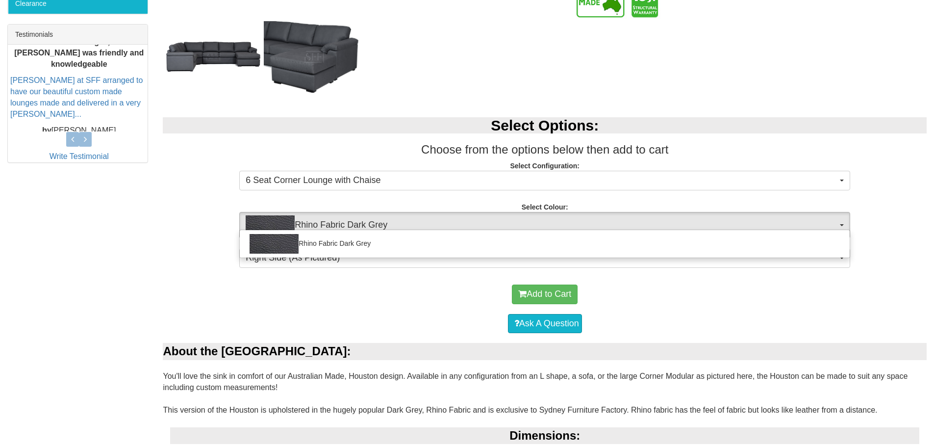
click at [437, 230] on div "Rhino Fabric Dark Grey" at bounding box center [544, 244] width 611 height 28
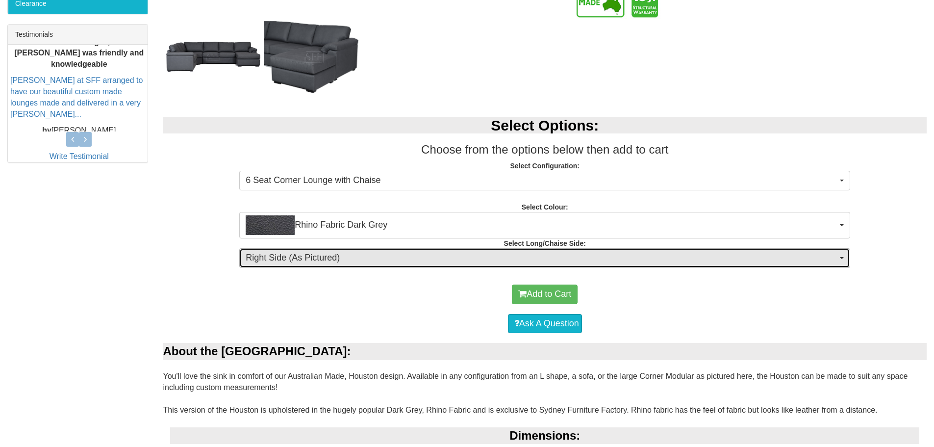
click at [438, 255] on span "Right Side (As Pictured)" at bounding box center [542, 258] width 592 height 13
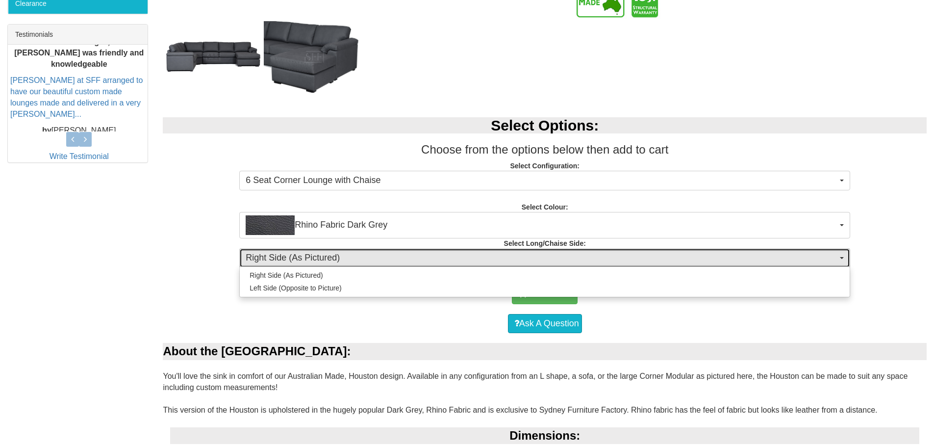
click at [438, 255] on span "Right Side (As Pictured)" at bounding box center [542, 258] width 592 height 13
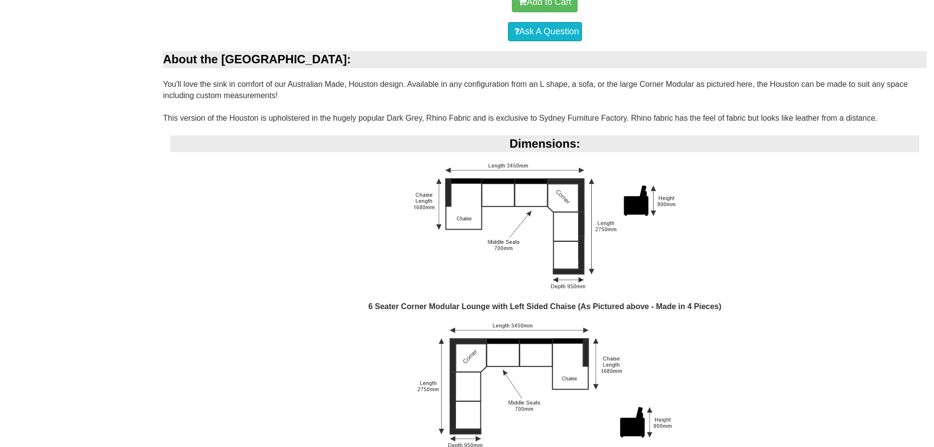
scroll to position [687, 0]
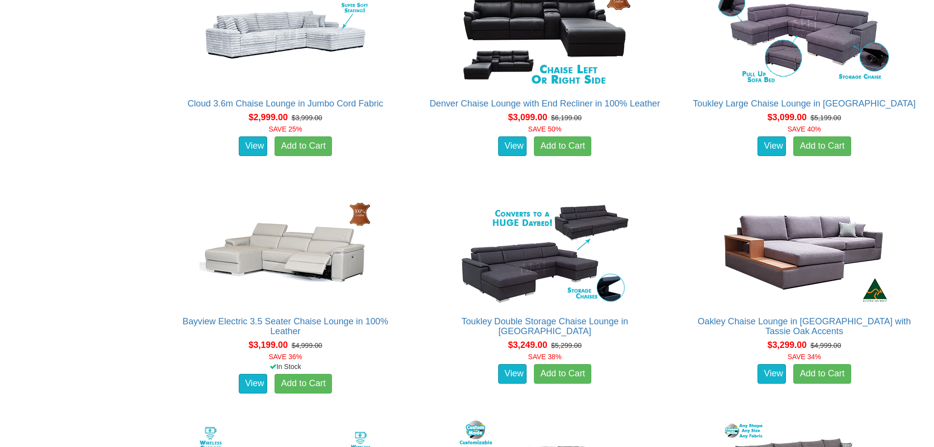
scroll to position [2452, 0]
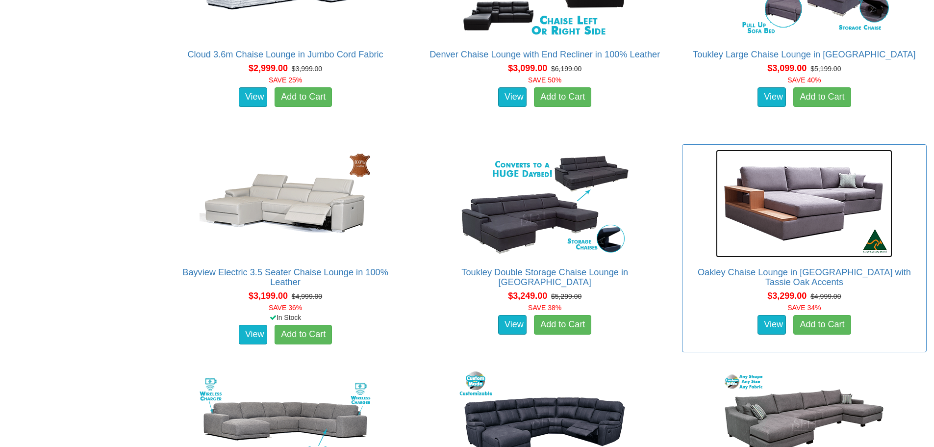
click at [813, 199] on img at bounding box center [804, 204] width 177 height 108
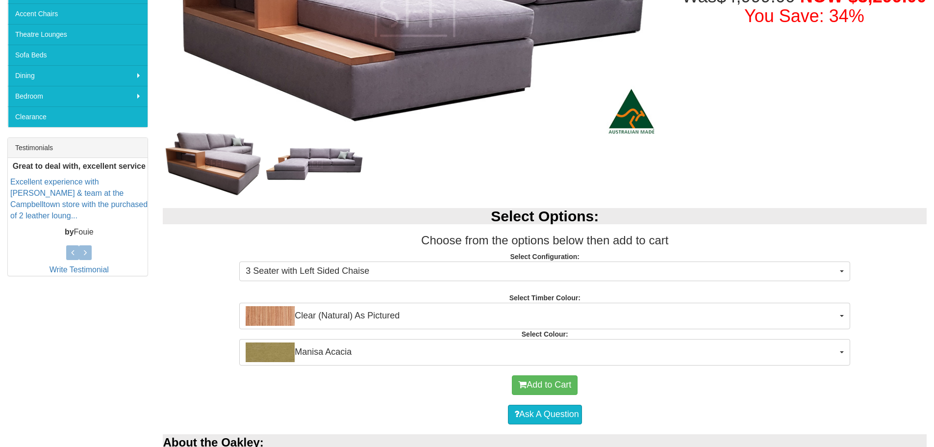
scroll to position [343, 0]
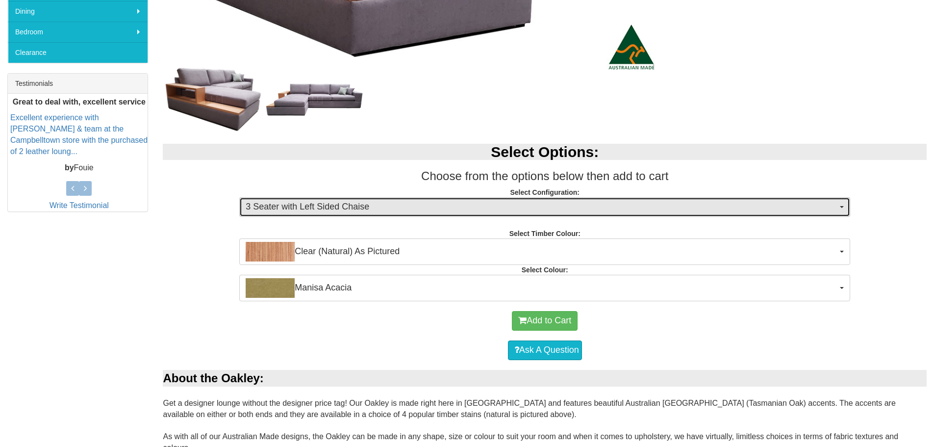
click at [438, 199] on button "3 Seater with Left Sided Chaise" at bounding box center [544, 207] width 611 height 20
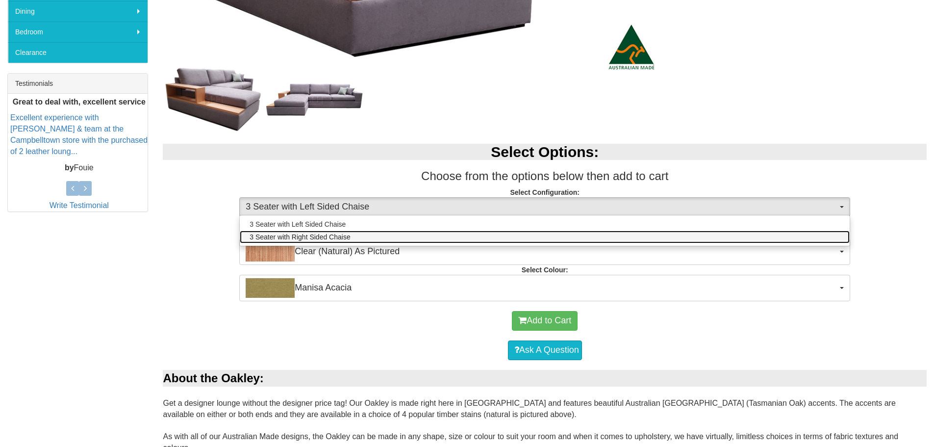
click at [399, 233] on link "3 Seater with Right Sided Chaise" at bounding box center [545, 237] width 610 height 13
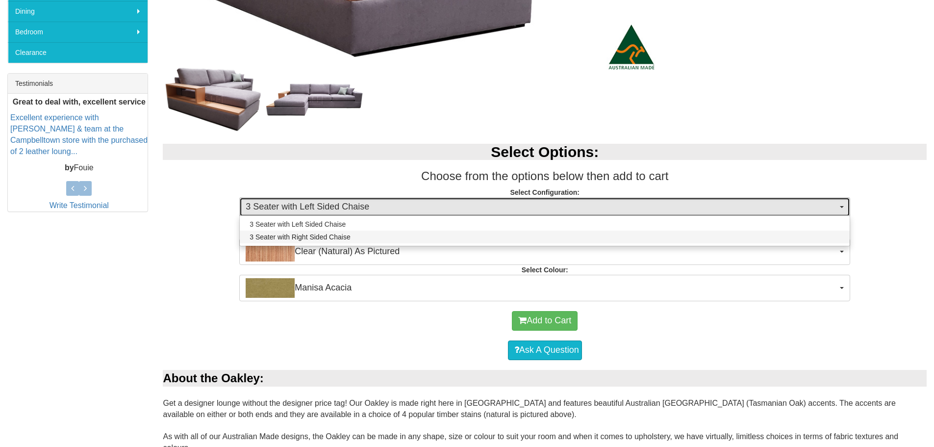
select select "1535"
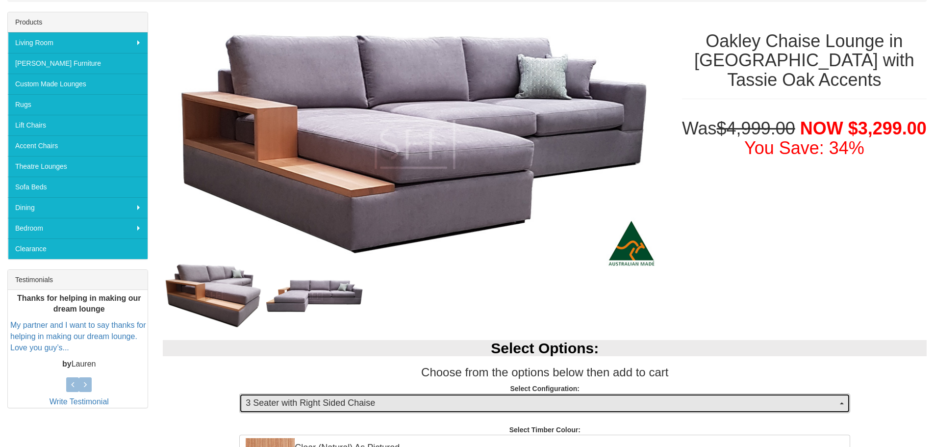
scroll to position [98, 0]
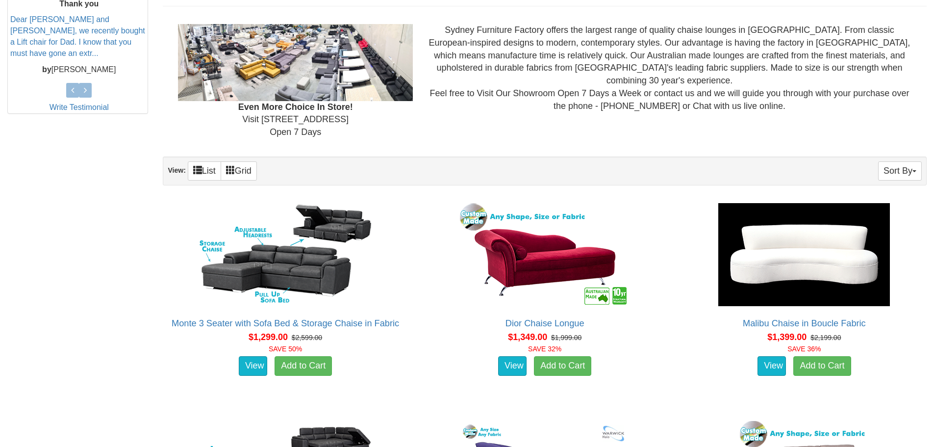
scroll to position [490, 0]
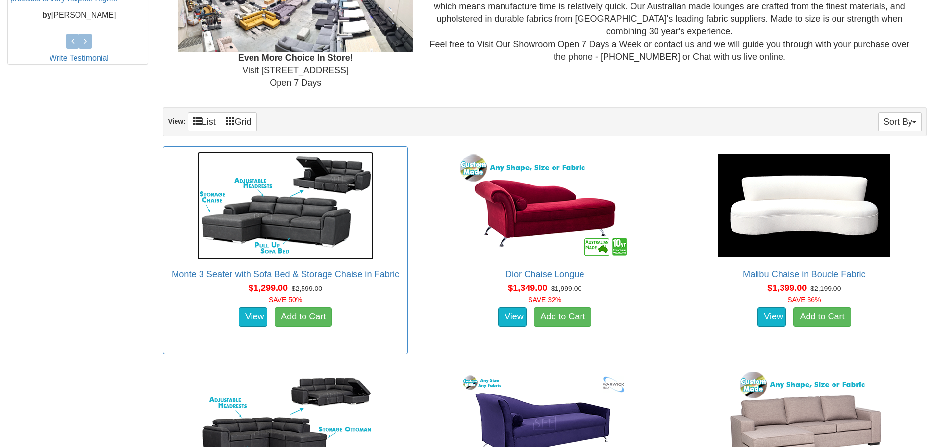
click at [272, 211] on img at bounding box center [285, 206] width 177 height 108
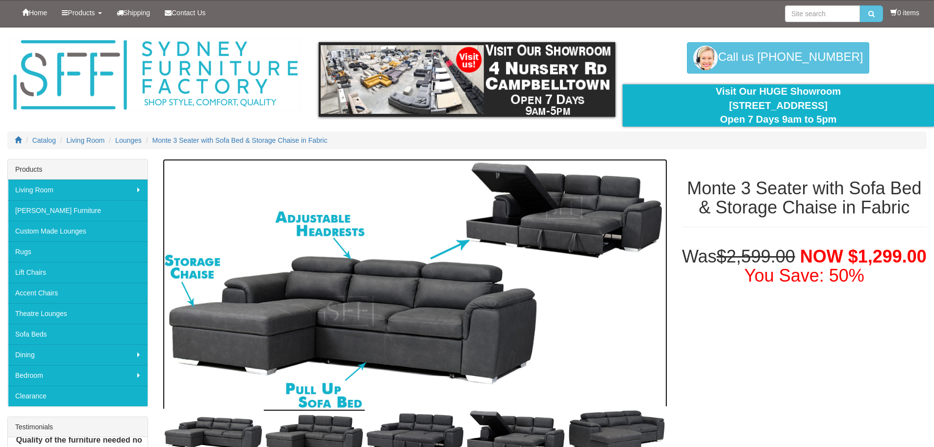
drag, startPoint x: 492, startPoint y: 239, endPoint x: 470, endPoint y: 227, distance: 25.2
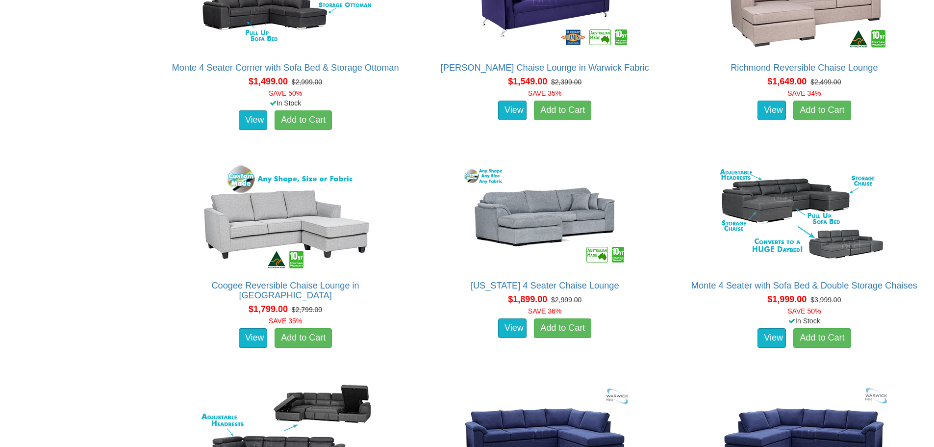
scroll to position [932, 0]
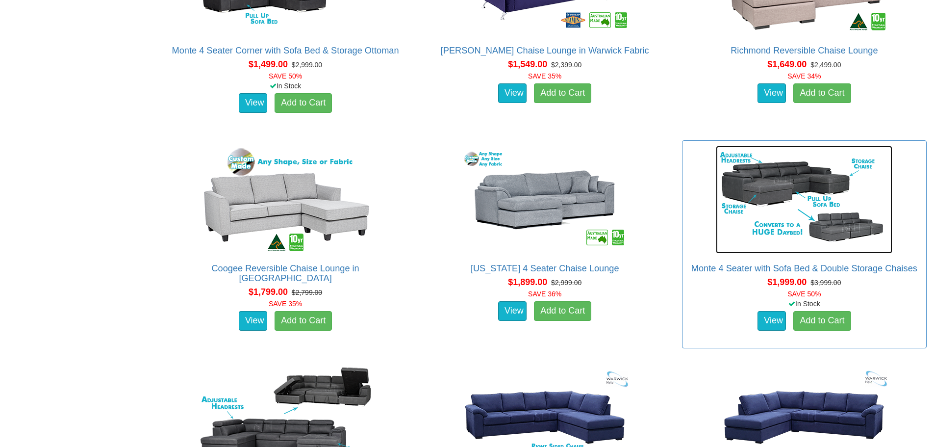
click at [784, 188] on img at bounding box center [804, 200] width 177 height 108
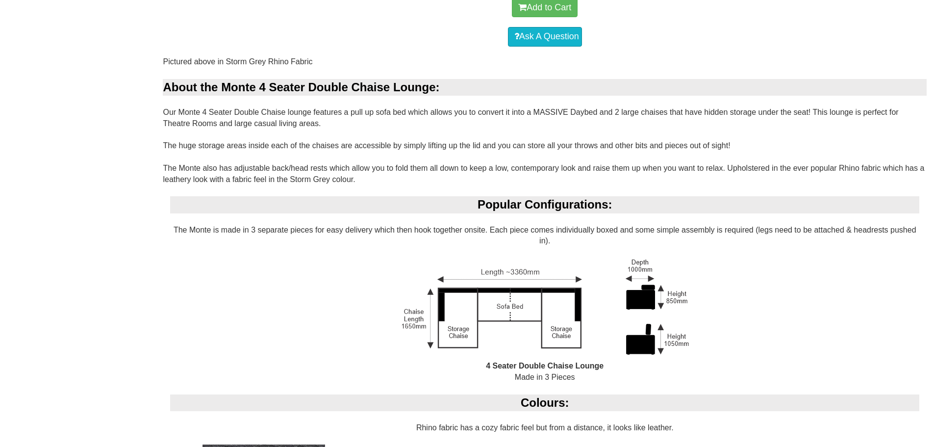
scroll to position [687, 0]
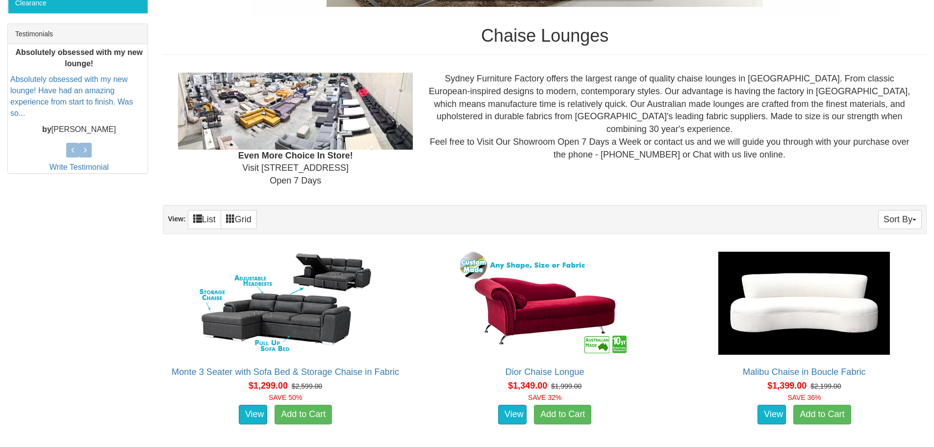
scroll to position [490, 0]
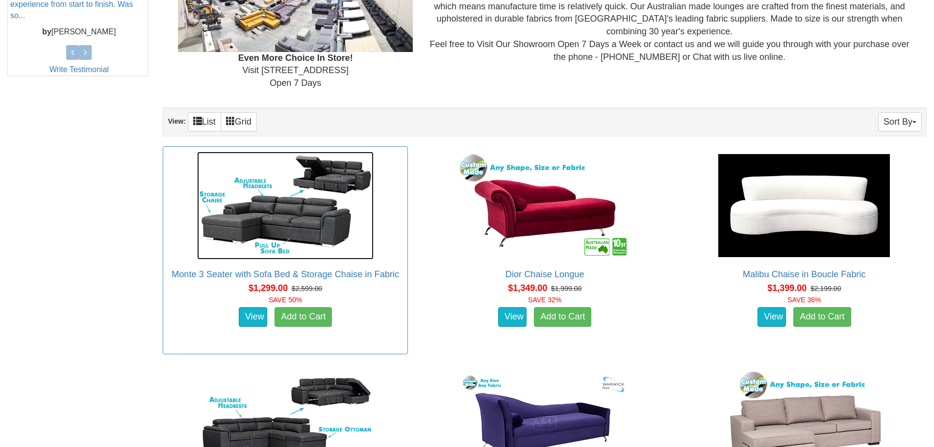
click at [289, 219] on img at bounding box center [285, 206] width 177 height 108
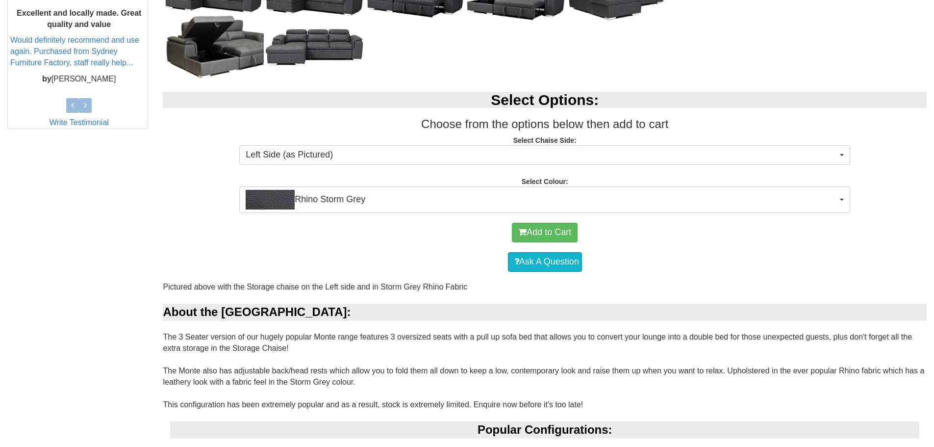
scroll to position [638, 0]
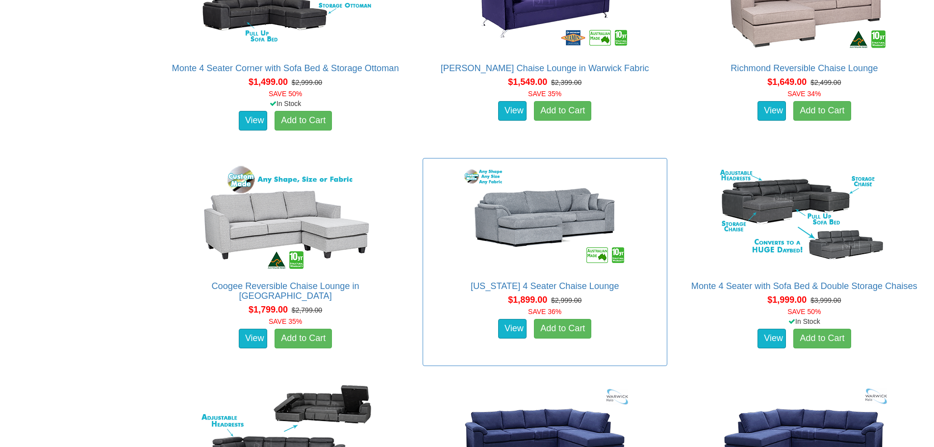
scroll to position [932, 0]
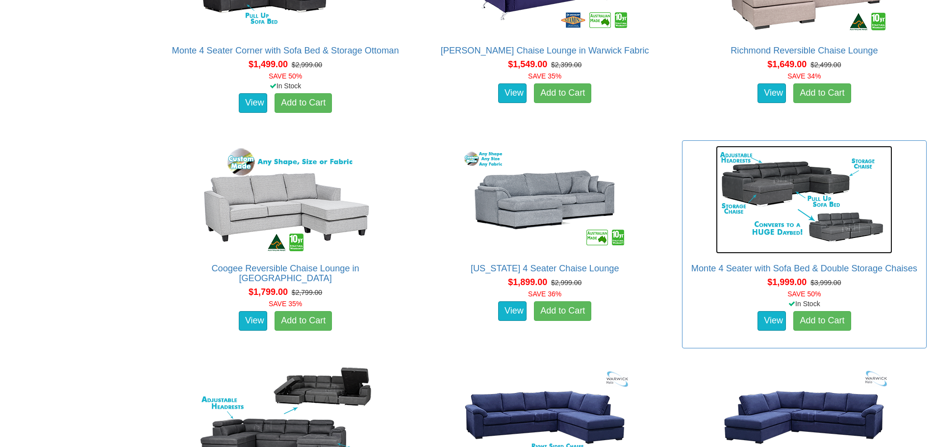
click at [780, 186] on img at bounding box center [804, 200] width 177 height 108
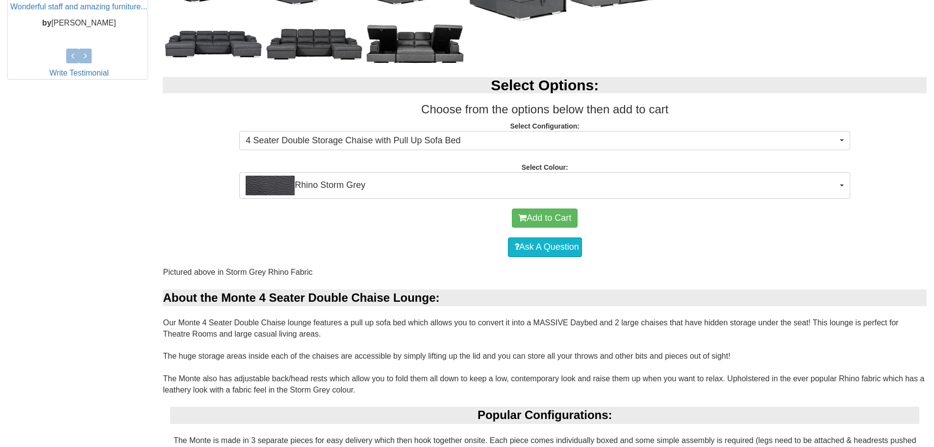
scroll to position [687, 0]
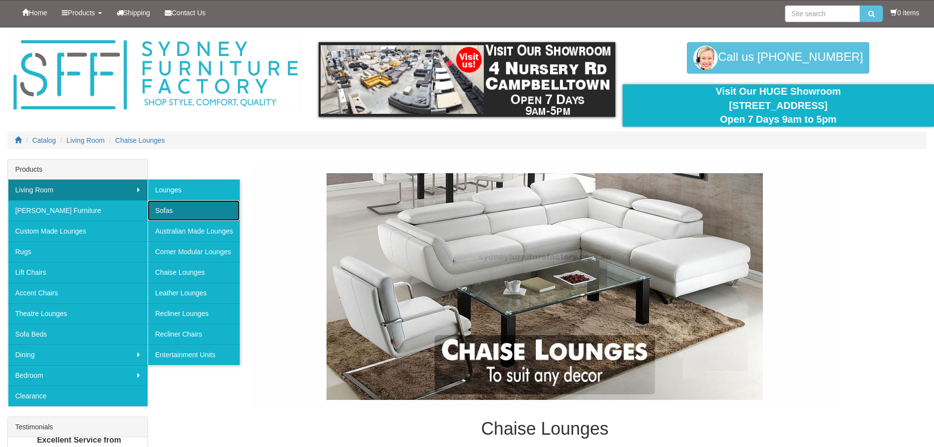
click at [200, 210] on link "Sofas" at bounding box center [194, 210] width 92 height 21
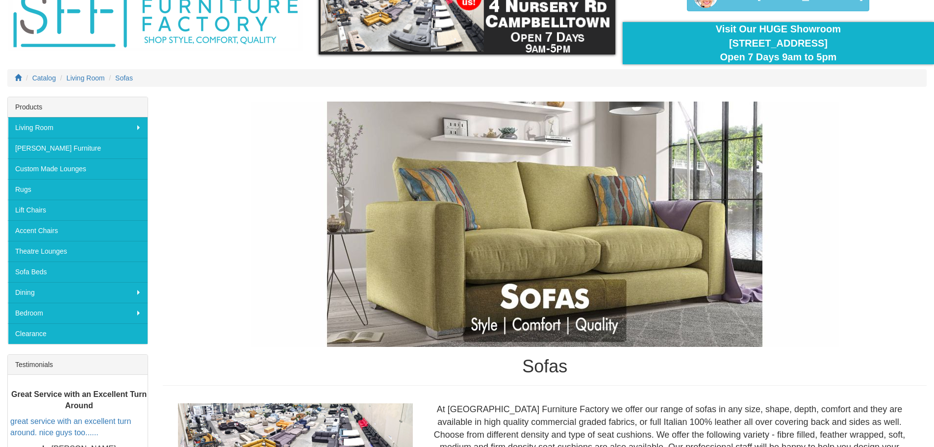
scroll to position [49, 0]
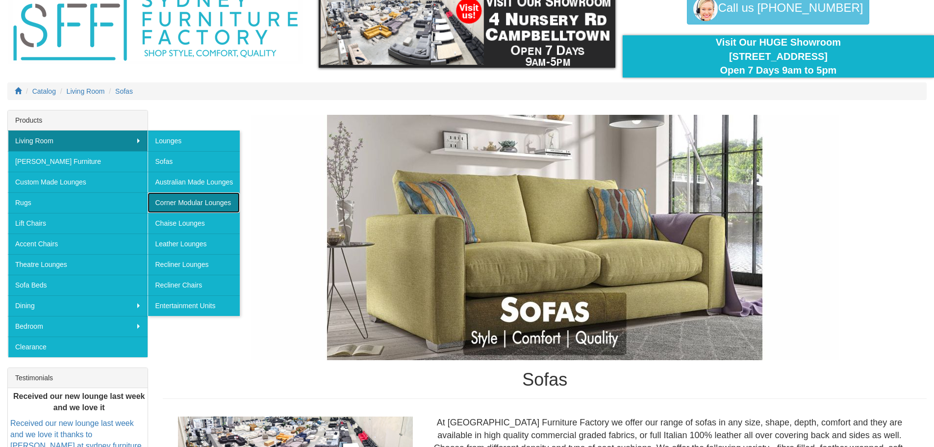
click at [187, 205] on link "Corner Modular Lounges" at bounding box center [194, 202] width 92 height 21
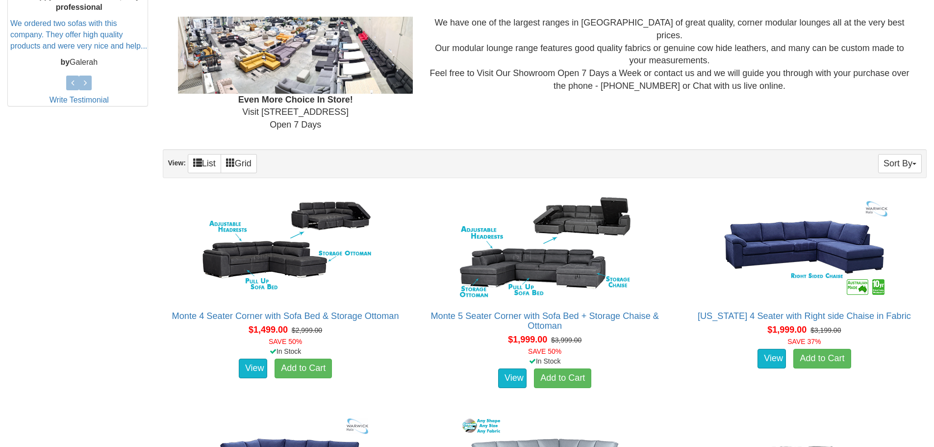
scroll to position [490, 0]
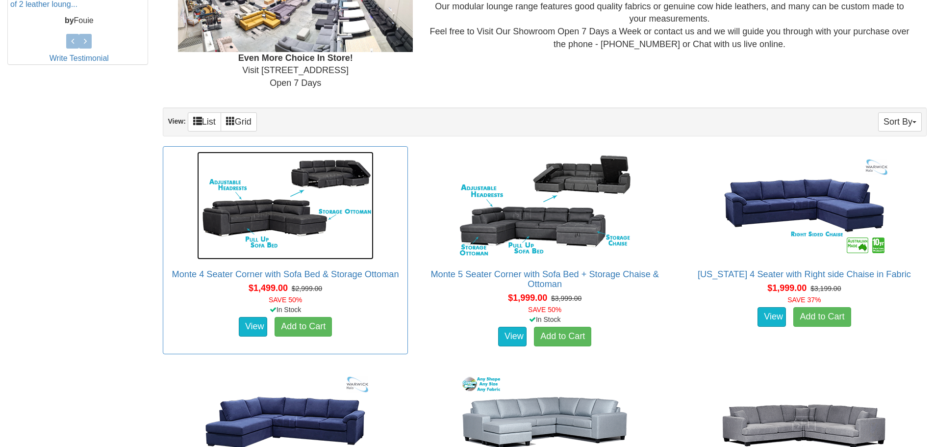
click at [277, 226] on img at bounding box center [285, 206] width 177 height 108
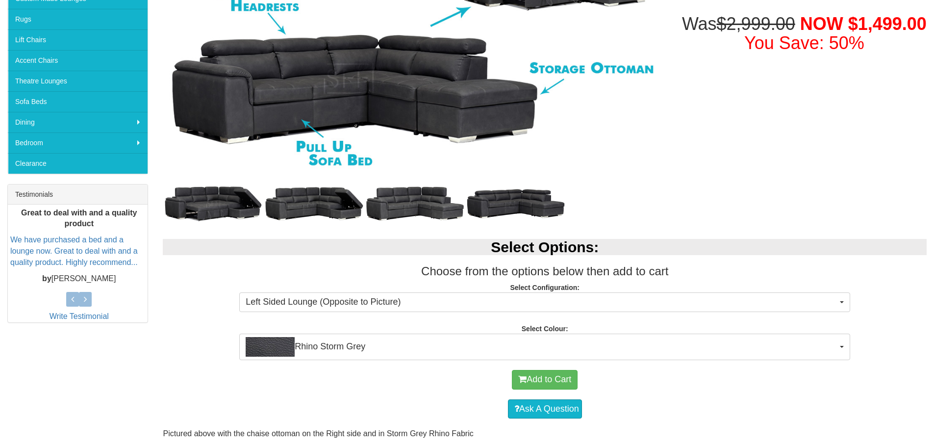
scroll to position [245, 0]
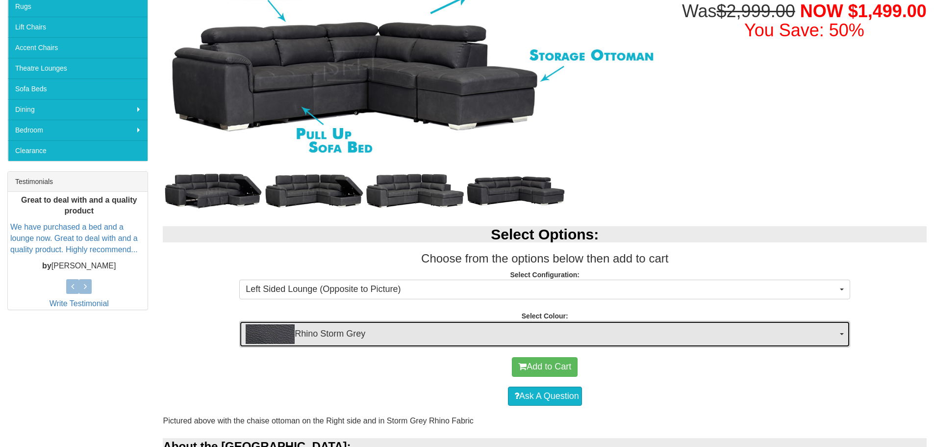
click at [428, 344] on button "Rhino Storm Grey" at bounding box center [544, 334] width 611 height 26
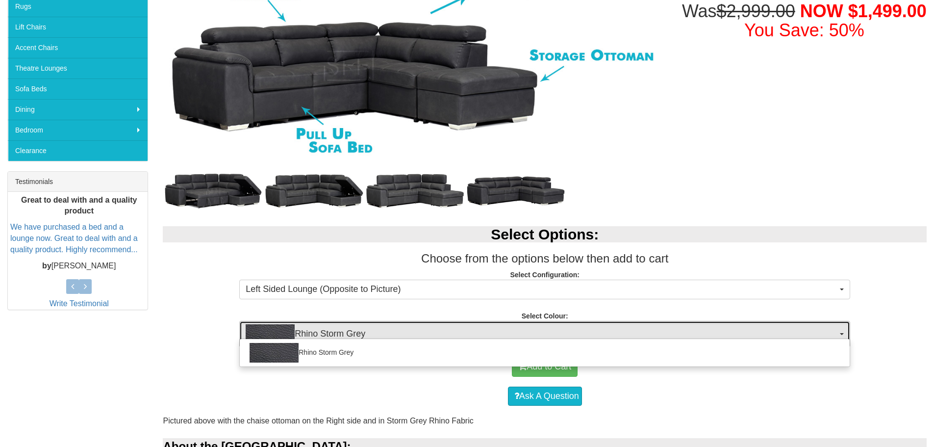
click at [432, 329] on span "Rhino Storm Grey" at bounding box center [542, 334] width 592 height 20
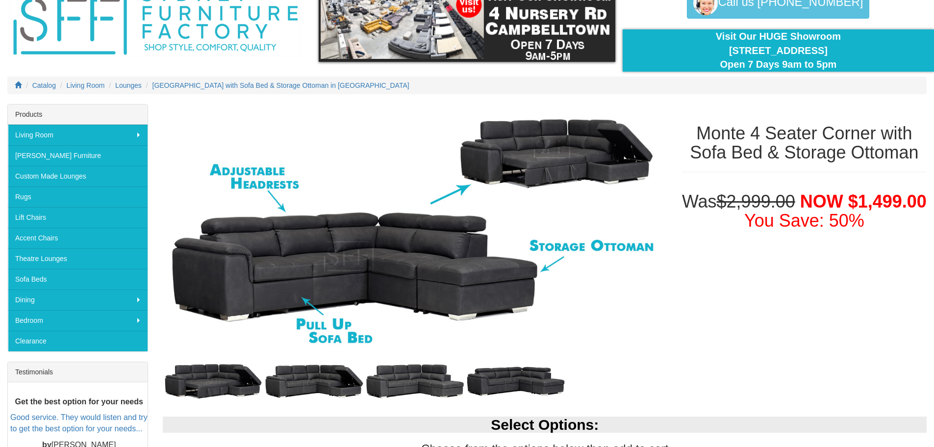
scroll to position [98, 0]
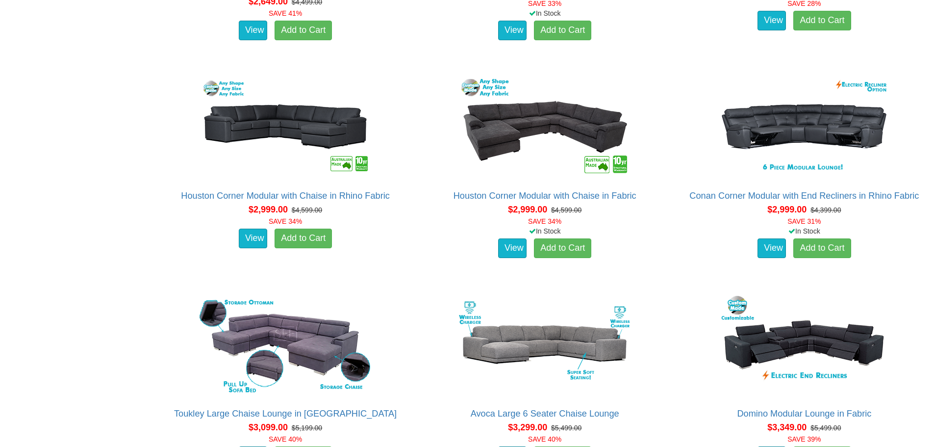
scroll to position [1422, 0]
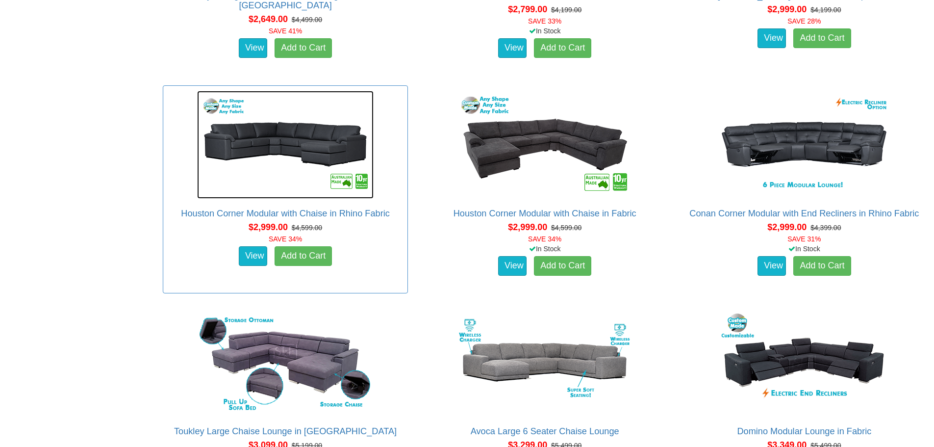
click at [309, 132] on img at bounding box center [285, 145] width 177 height 108
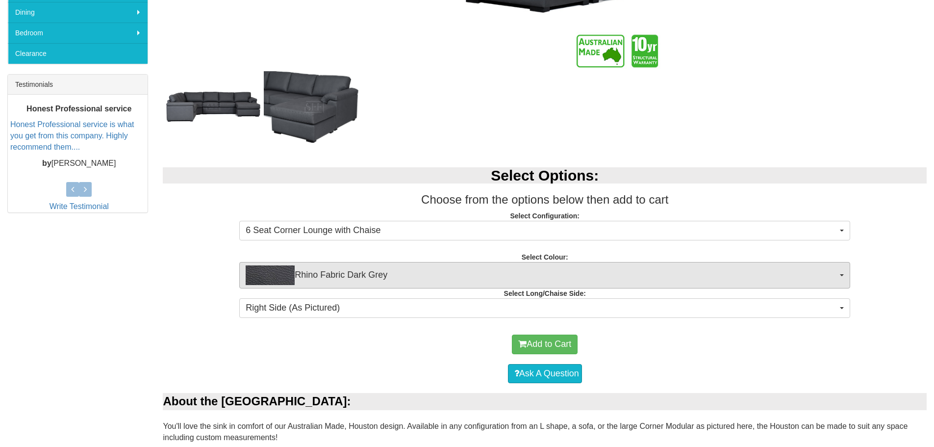
scroll to position [343, 0]
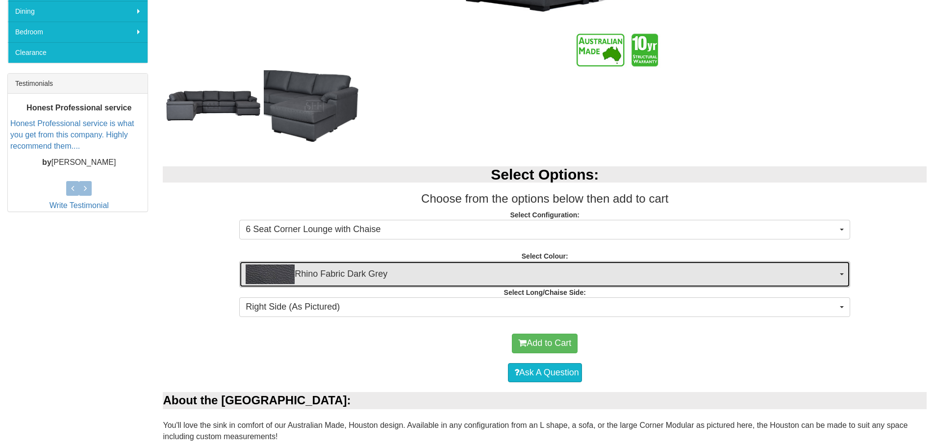
click at [432, 275] on span "Rhino Fabric Dark Grey" at bounding box center [542, 274] width 592 height 20
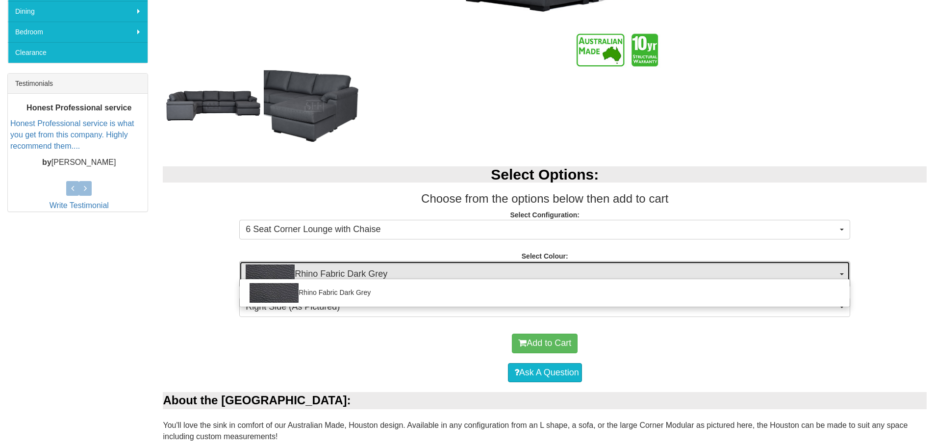
click at [432, 275] on span "Rhino Fabric Dark Grey" at bounding box center [542, 274] width 592 height 20
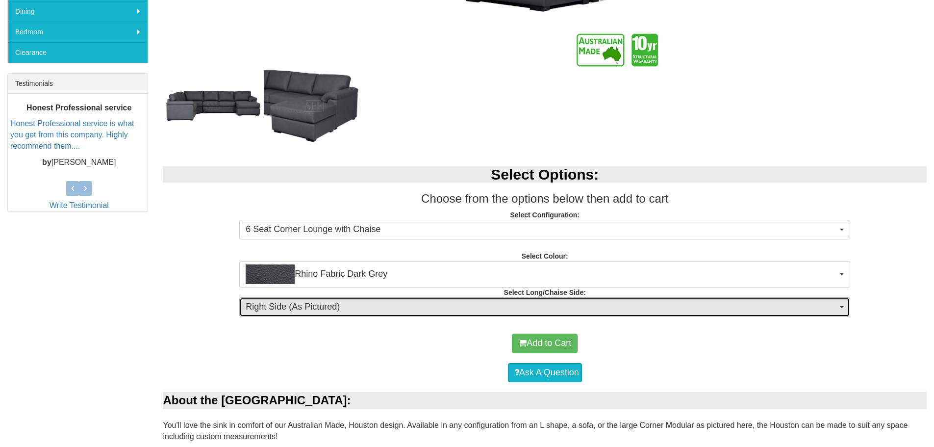
click at [423, 309] on span "Right Side (As Pictured)" at bounding box center [542, 307] width 592 height 13
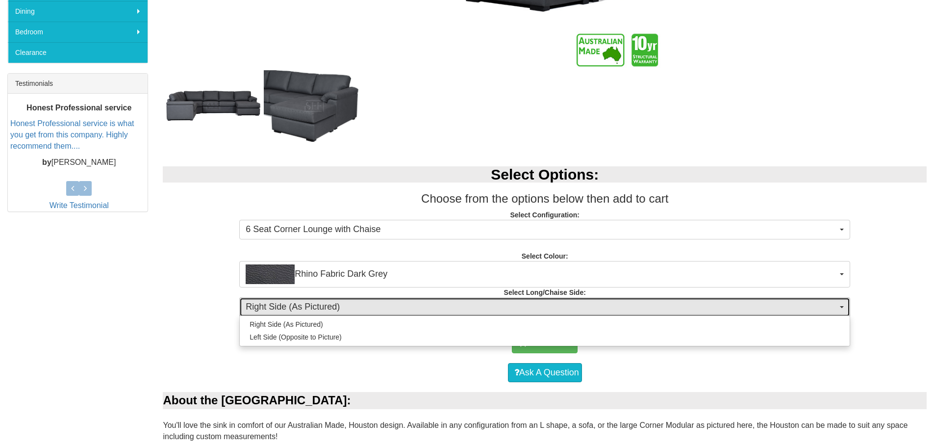
click at [423, 310] on span "Right Side (As Pictured)" at bounding box center [542, 307] width 592 height 13
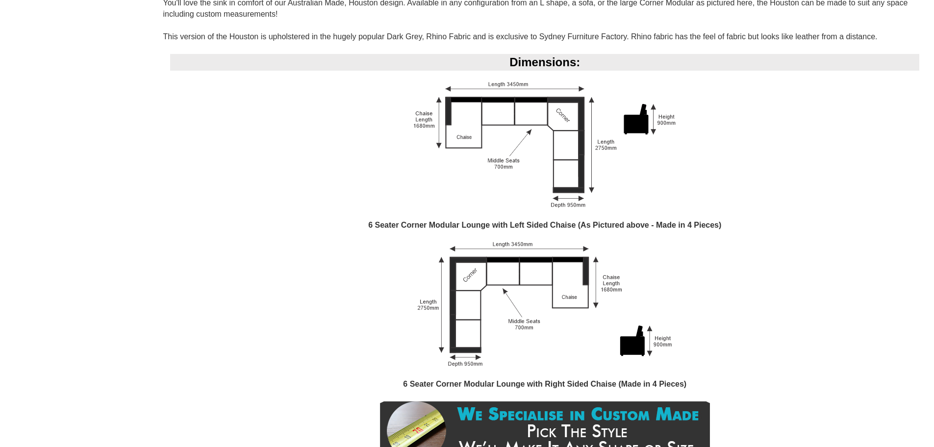
scroll to position [785, 0]
